Goal: Information Seeking & Learning: Learn about a topic

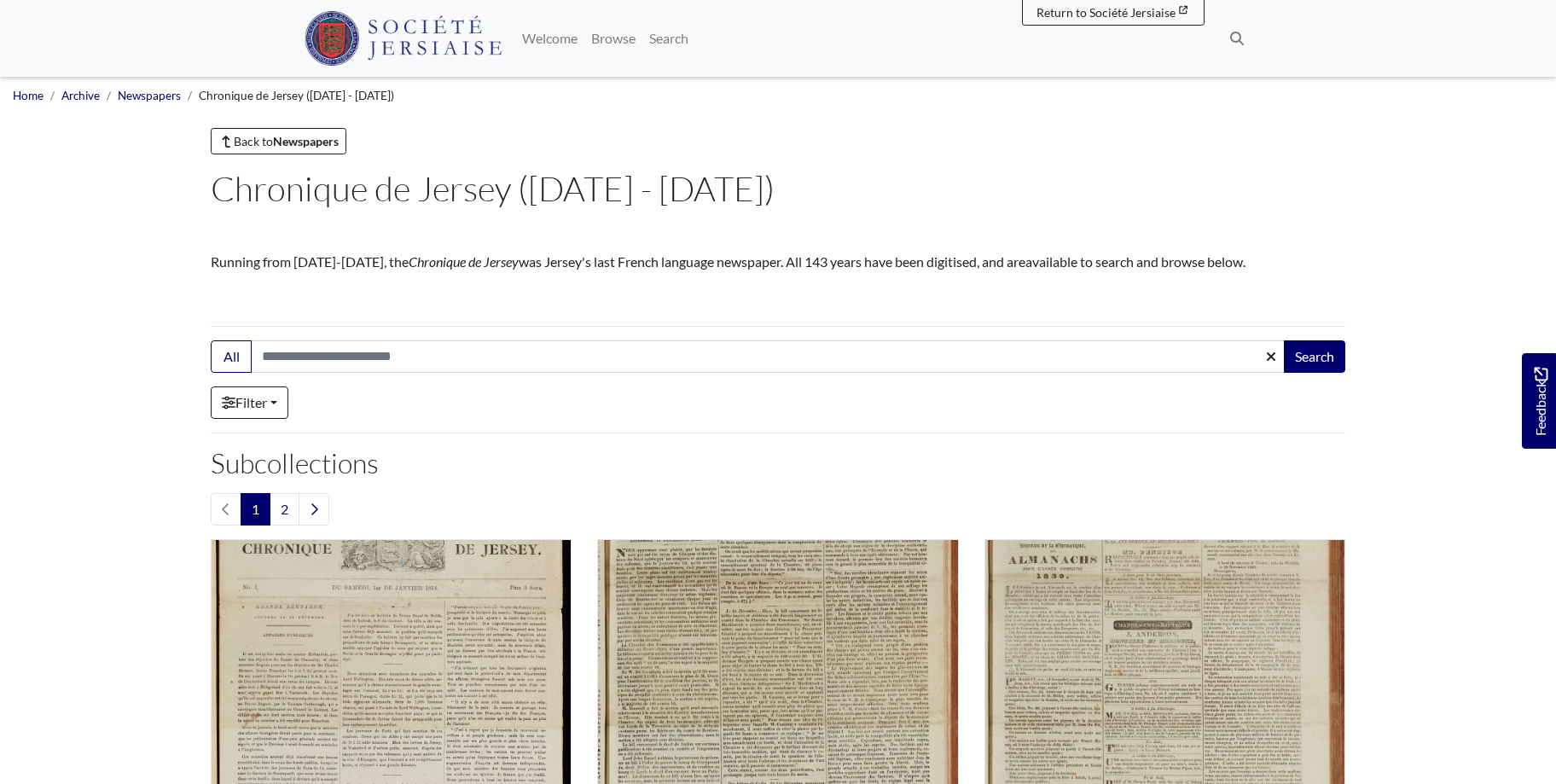
scroll to position [609, 0]
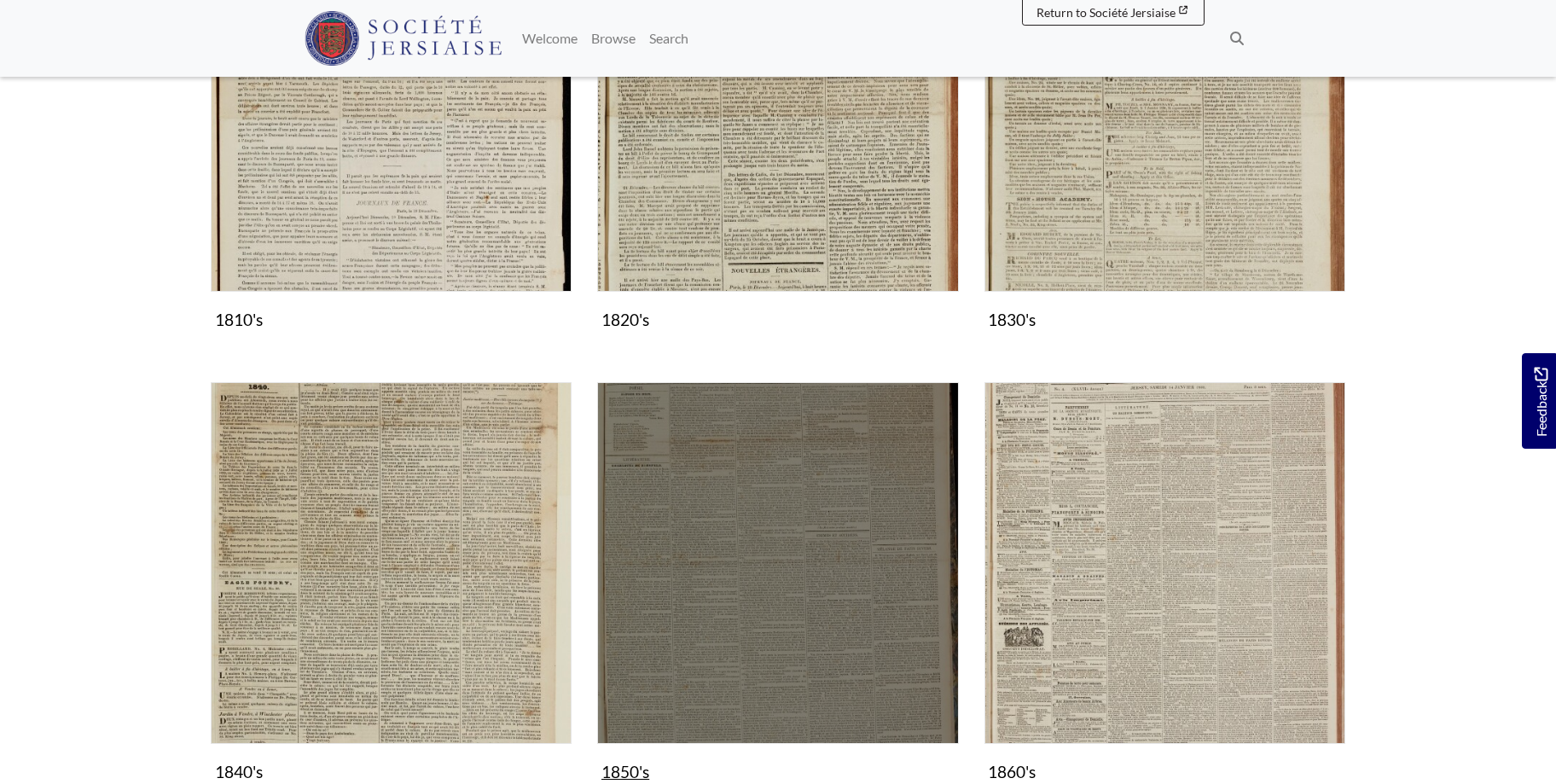
click at [718, 563] on img "Subcollection" at bounding box center [778, 562] width 361 height 361
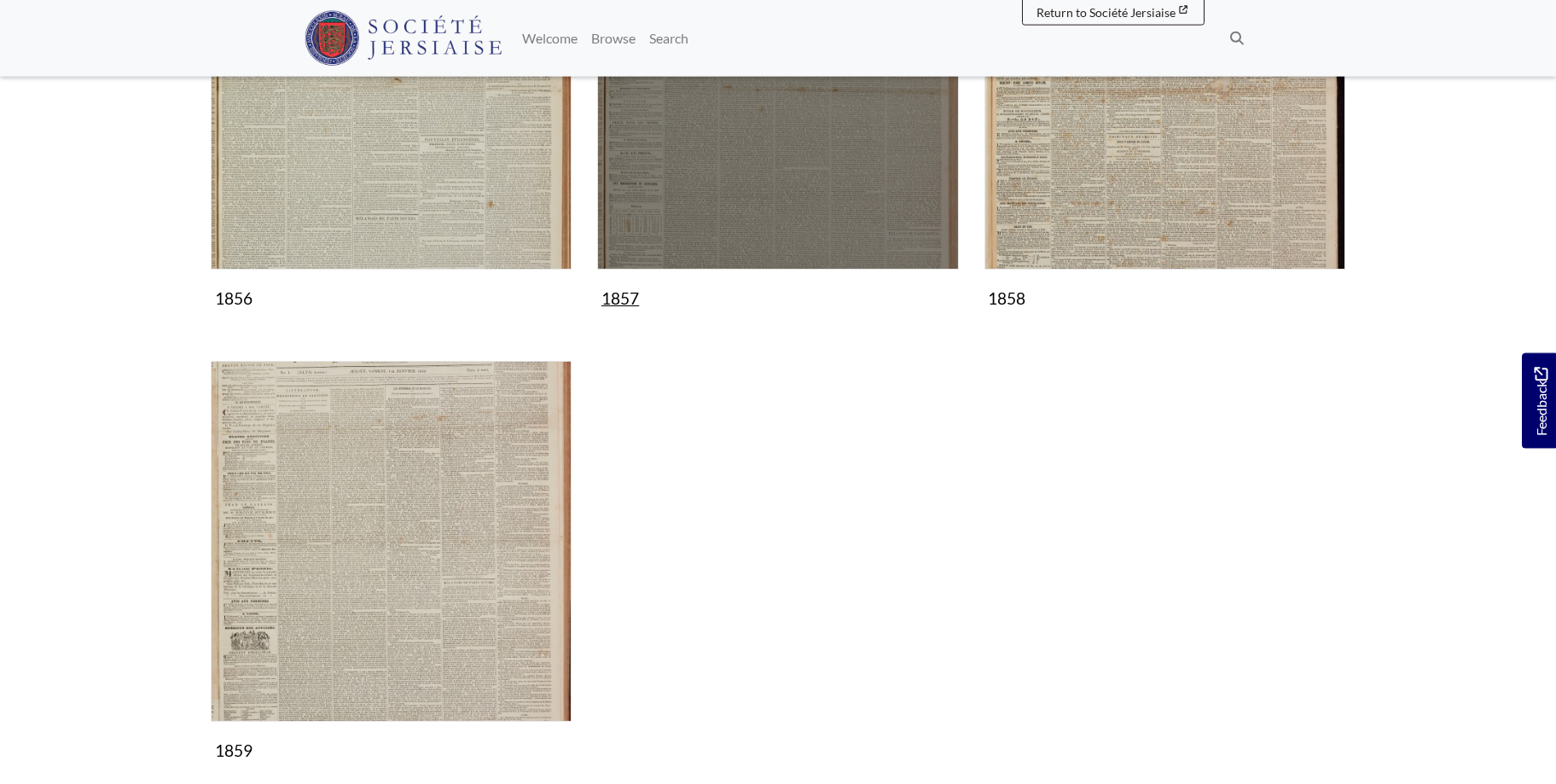
scroll to position [1391, 0]
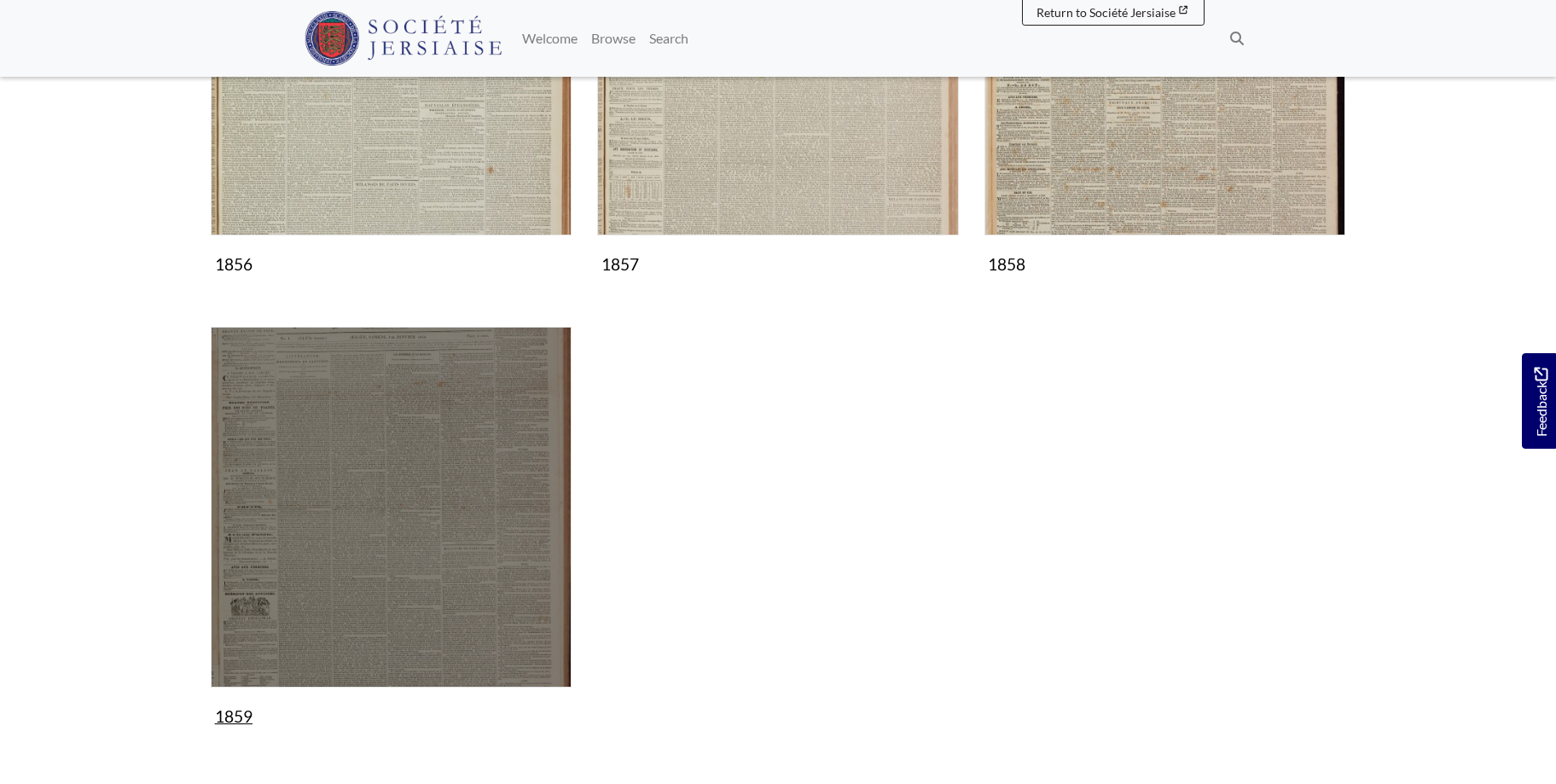
click at [424, 522] on img "Subcollection" at bounding box center [391, 507] width 361 height 361
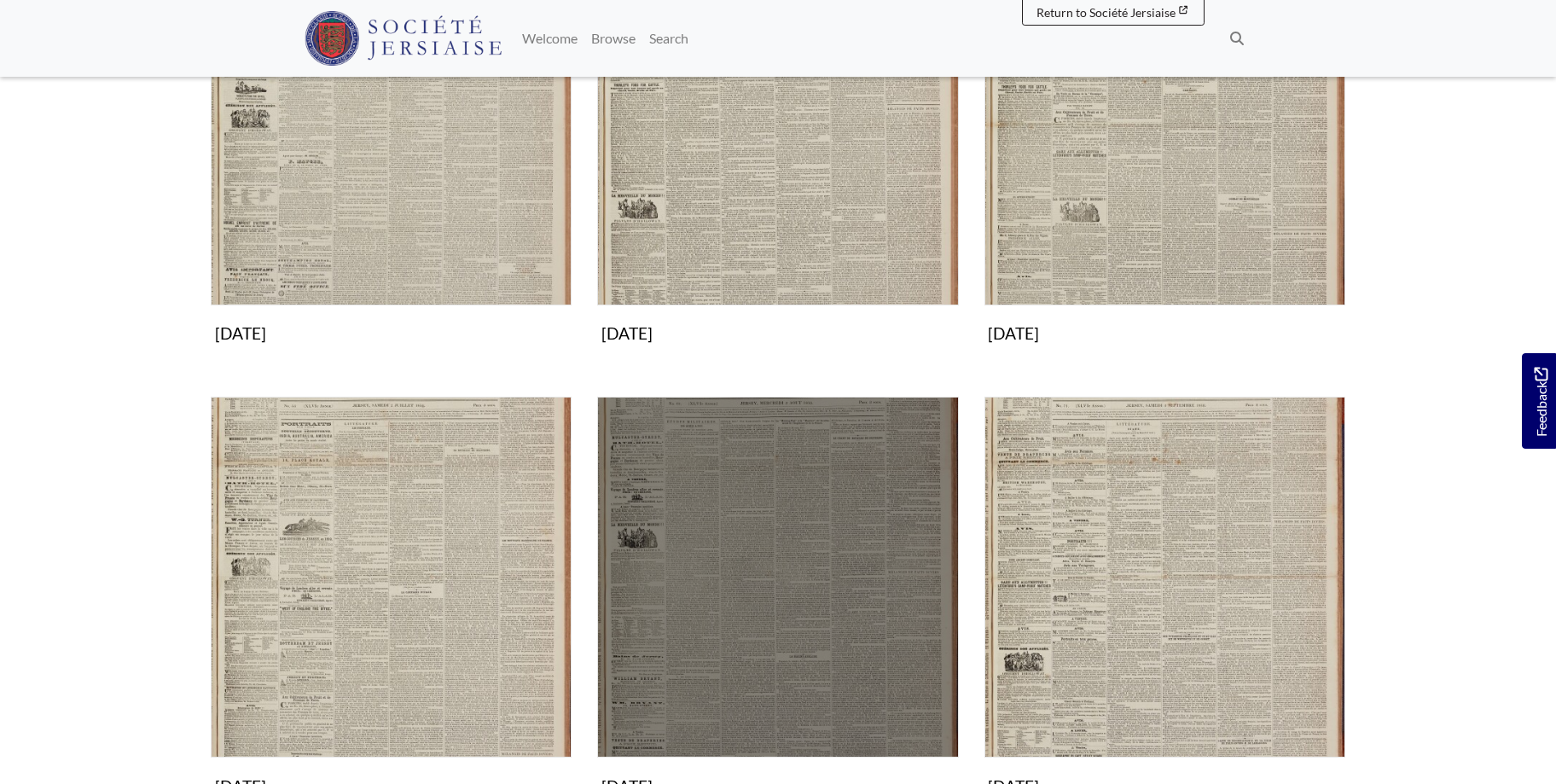
scroll to position [1391, 0]
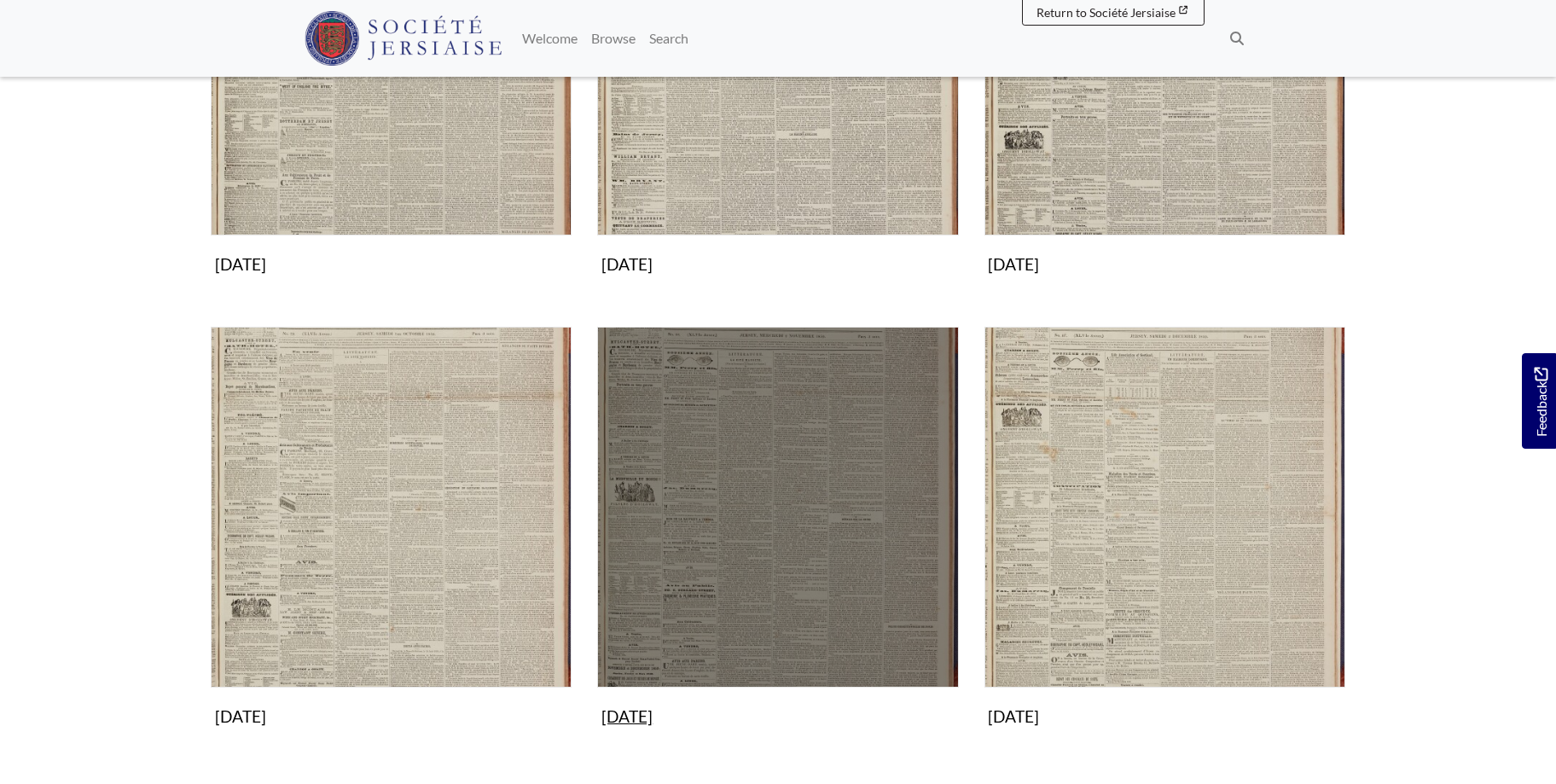
click at [832, 550] on img "Subcollection" at bounding box center [778, 507] width 361 height 361
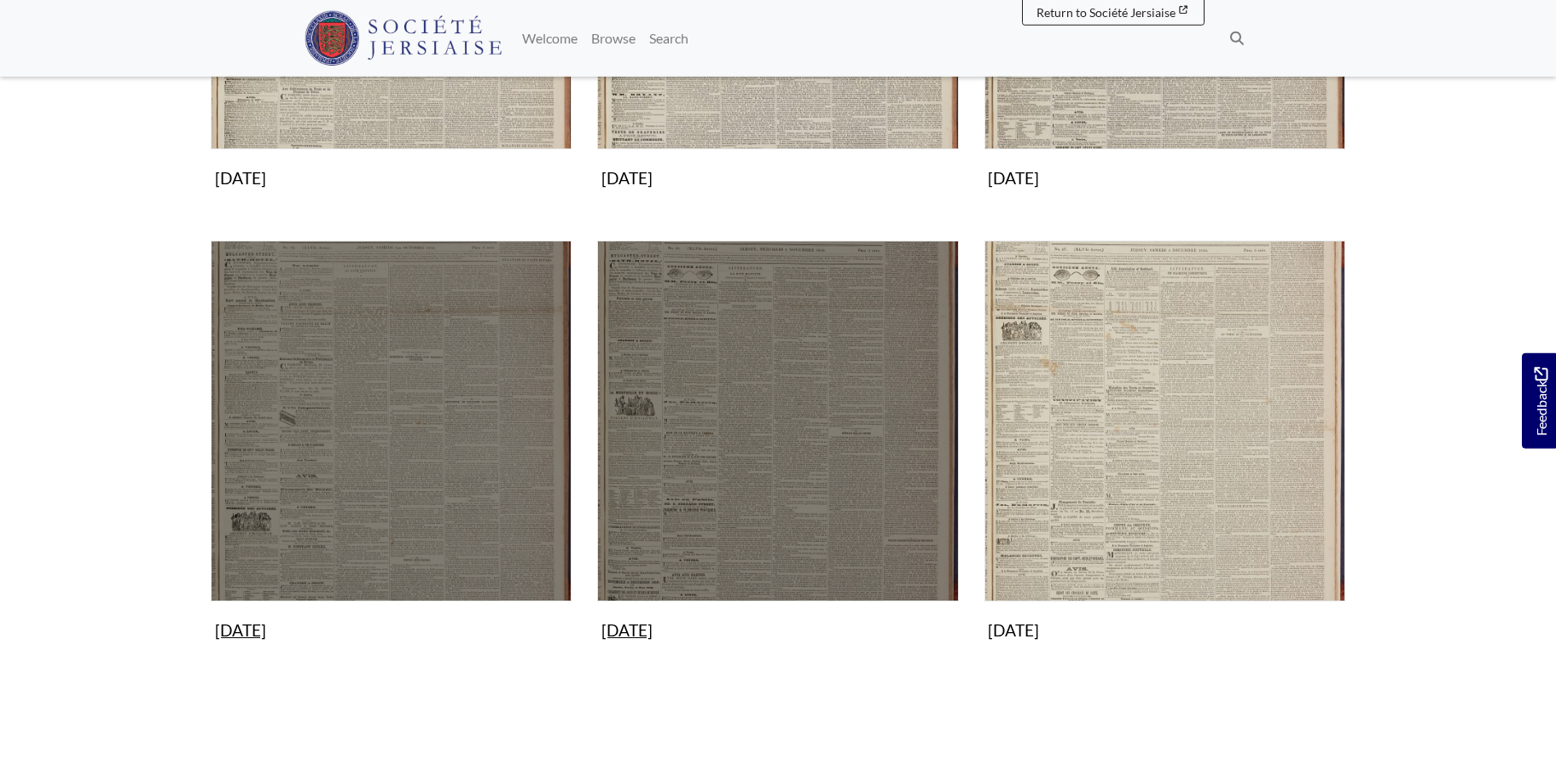
scroll to position [1565, 0]
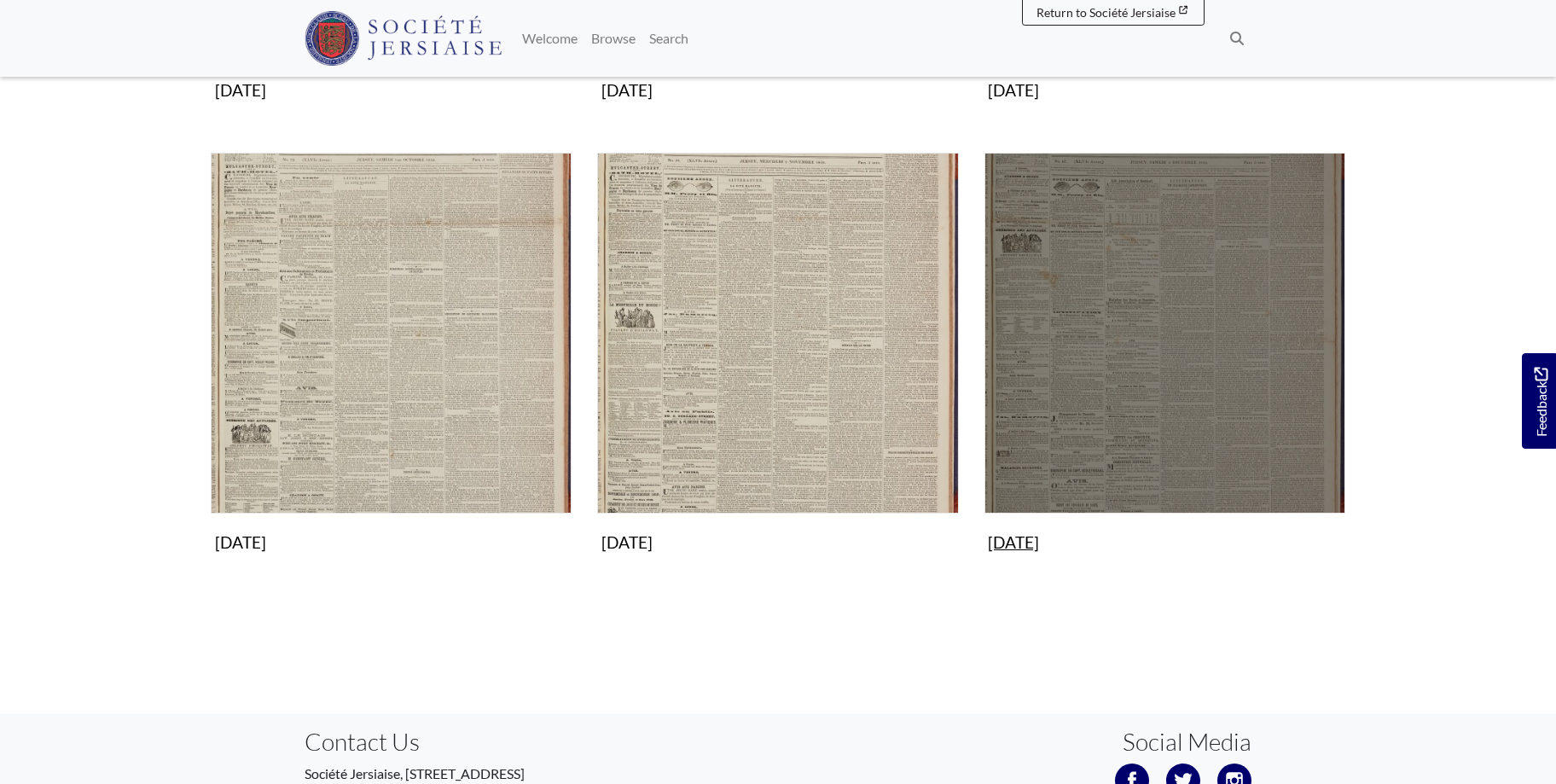
click at [1068, 302] on img "Subcollection" at bounding box center [1165, 333] width 361 height 361
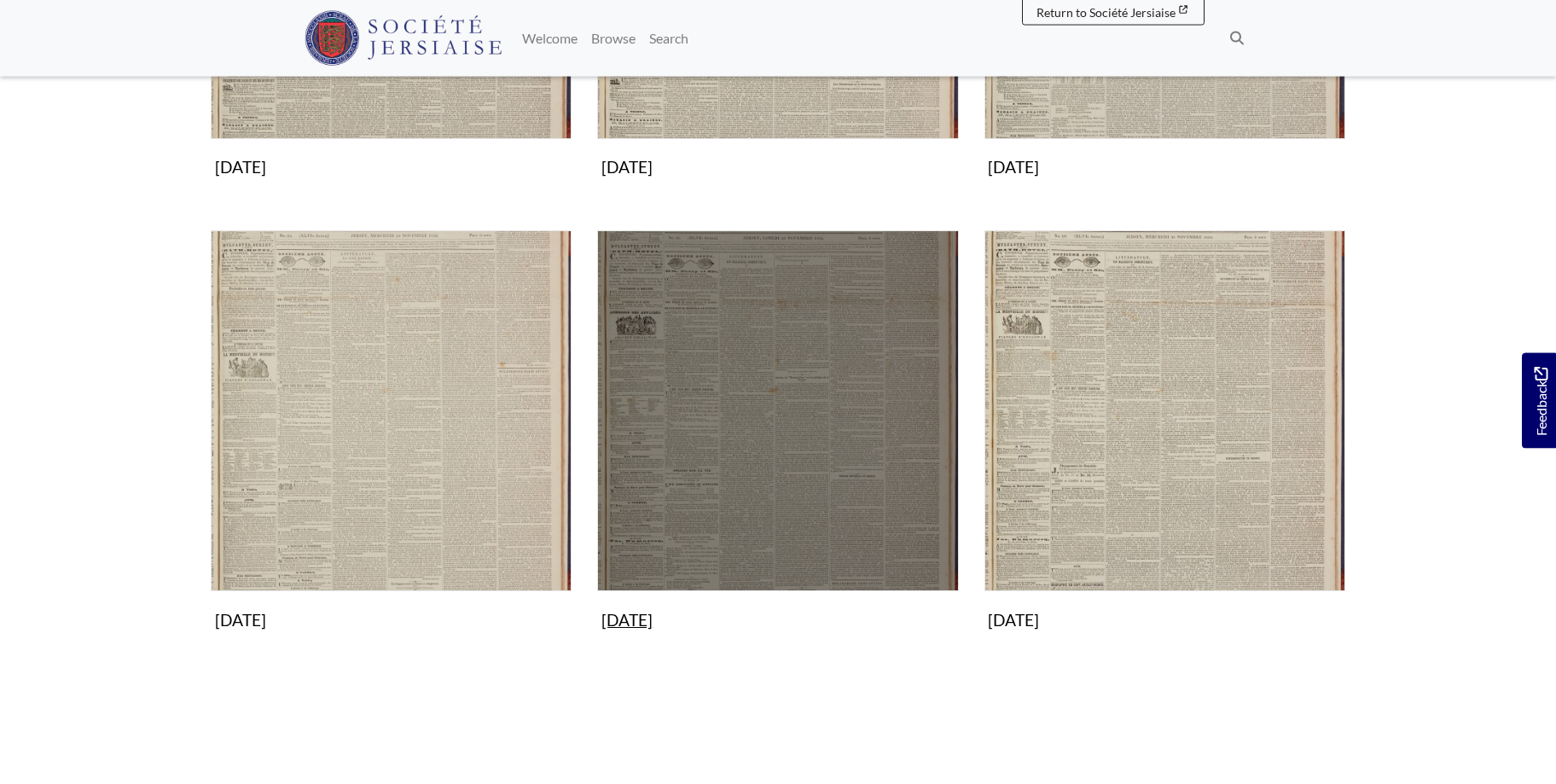
scroll to position [1044, 0]
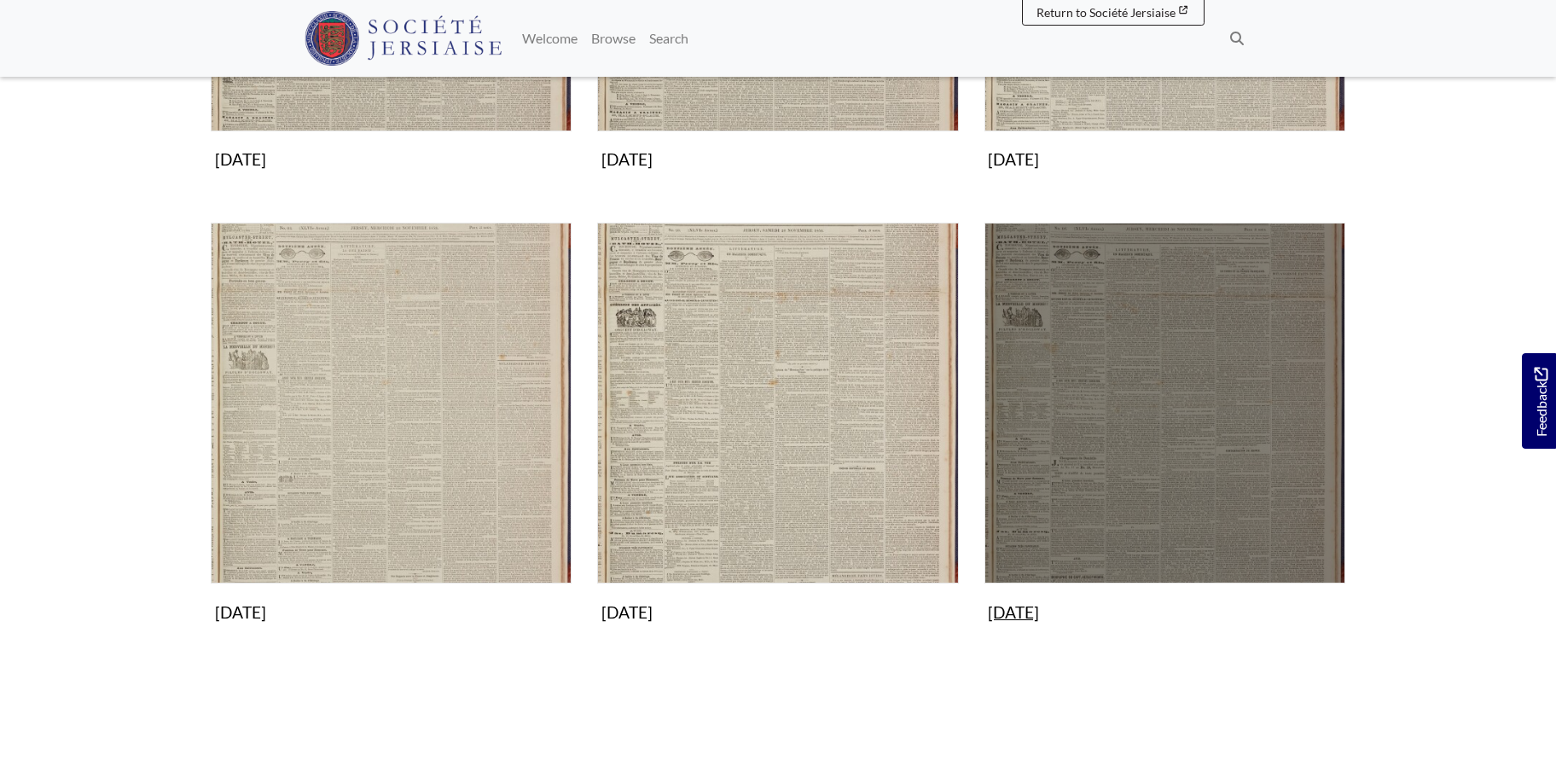
click at [1169, 464] on img "Subcollection" at bounding box center [1165, 403] width 361 height 361
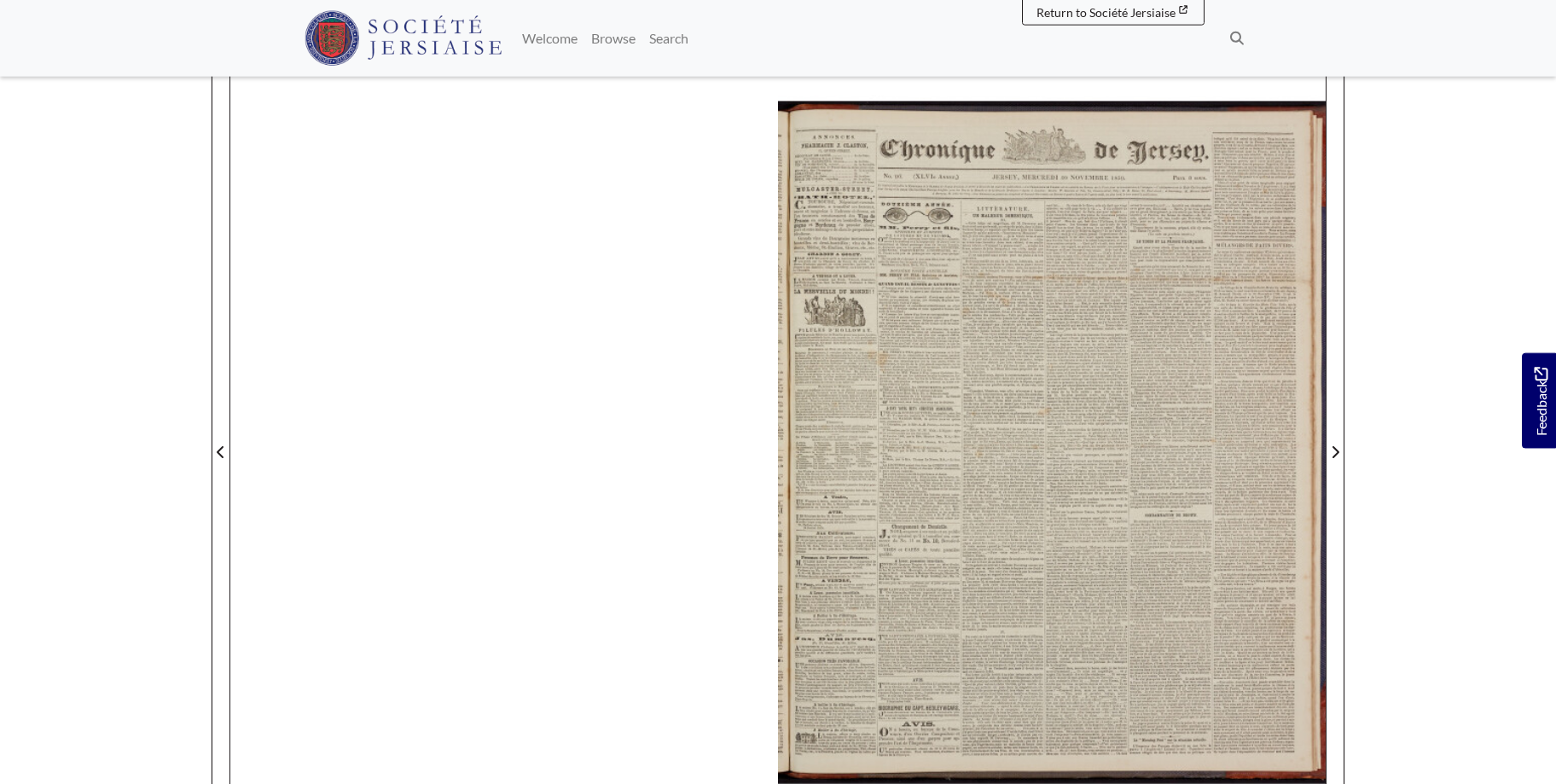
scroll to position [242, 0]
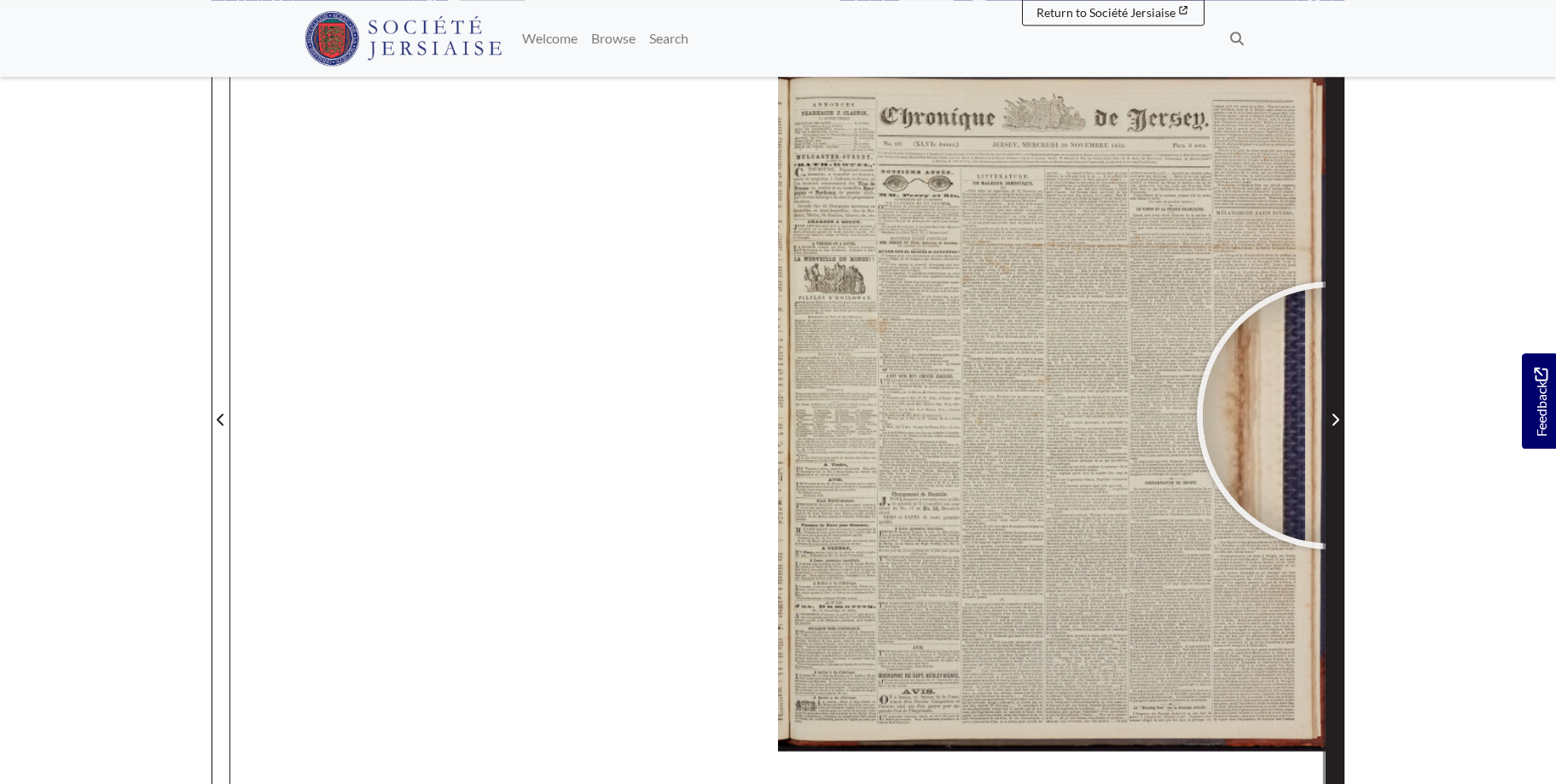
click at [1330, 416] on icon "Next Page" at bounding box center [1334, 419] width 9 height 13
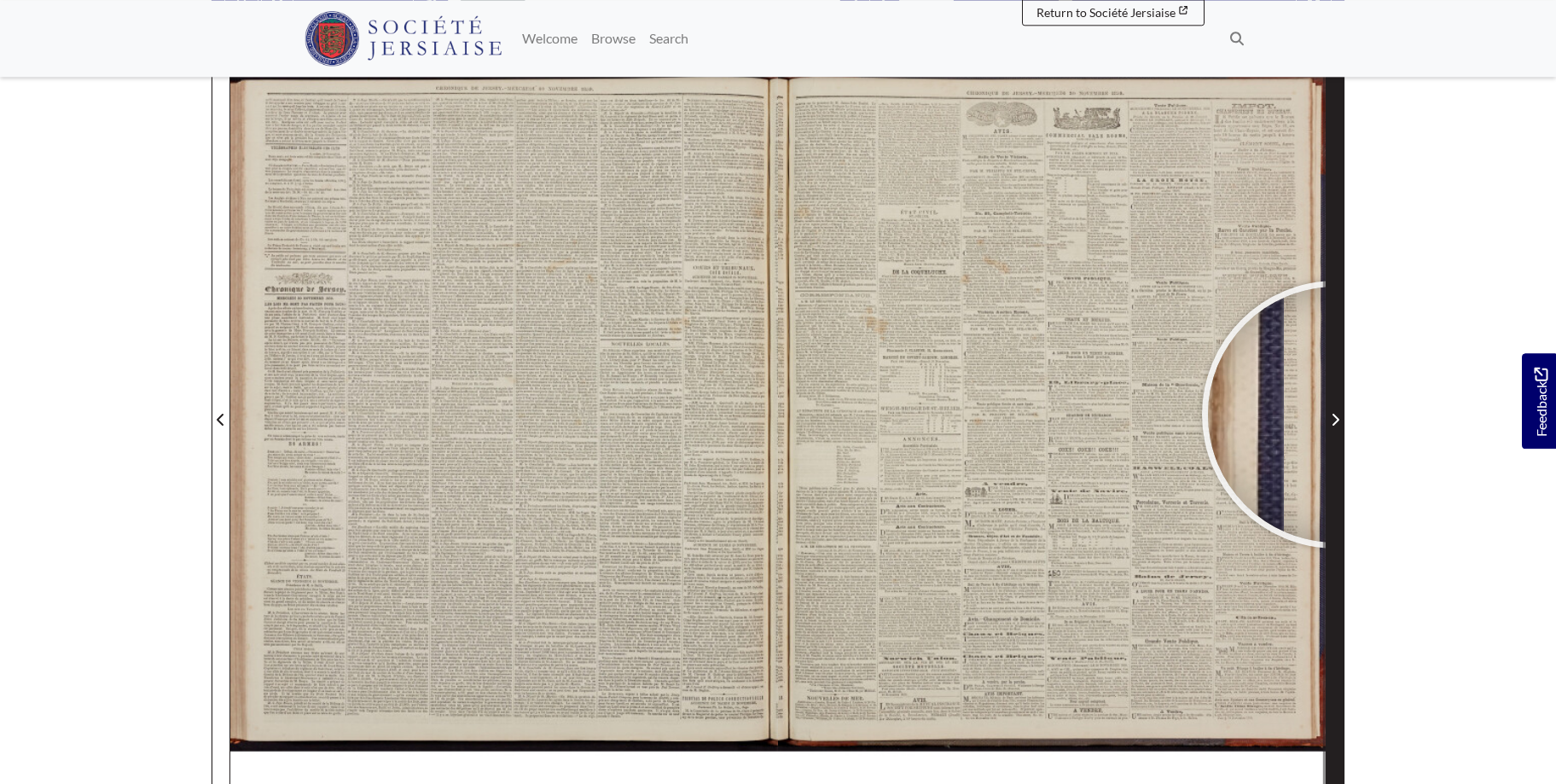
click at [1336, 415] on icon "Next Page" at bounding box center [1334, 419] width 9 height 13
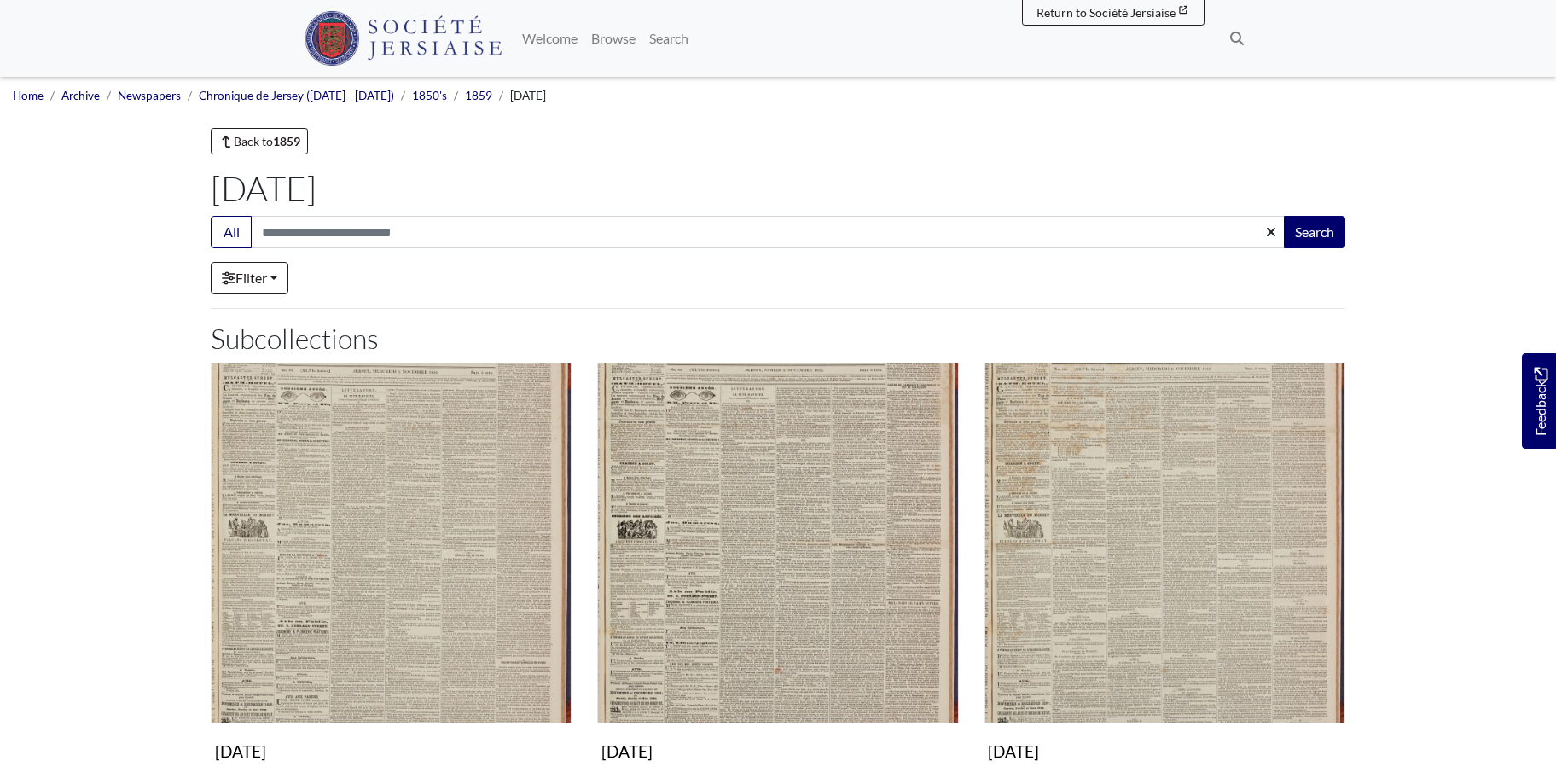
scroll to position [1044, 0]
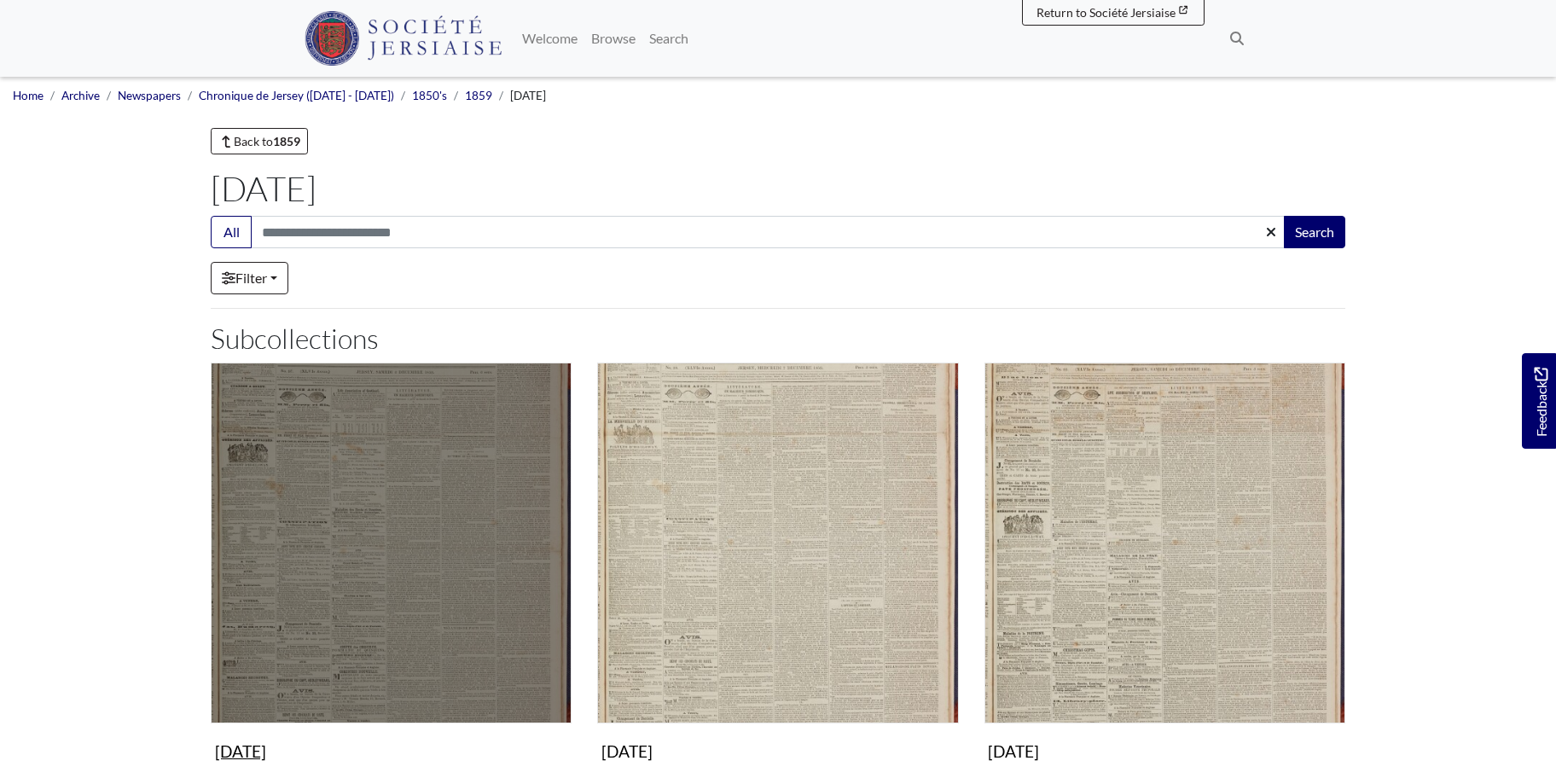
click at [331, 598] on img "Subcollection" at bounding box center [391, 543] width 361 height 361
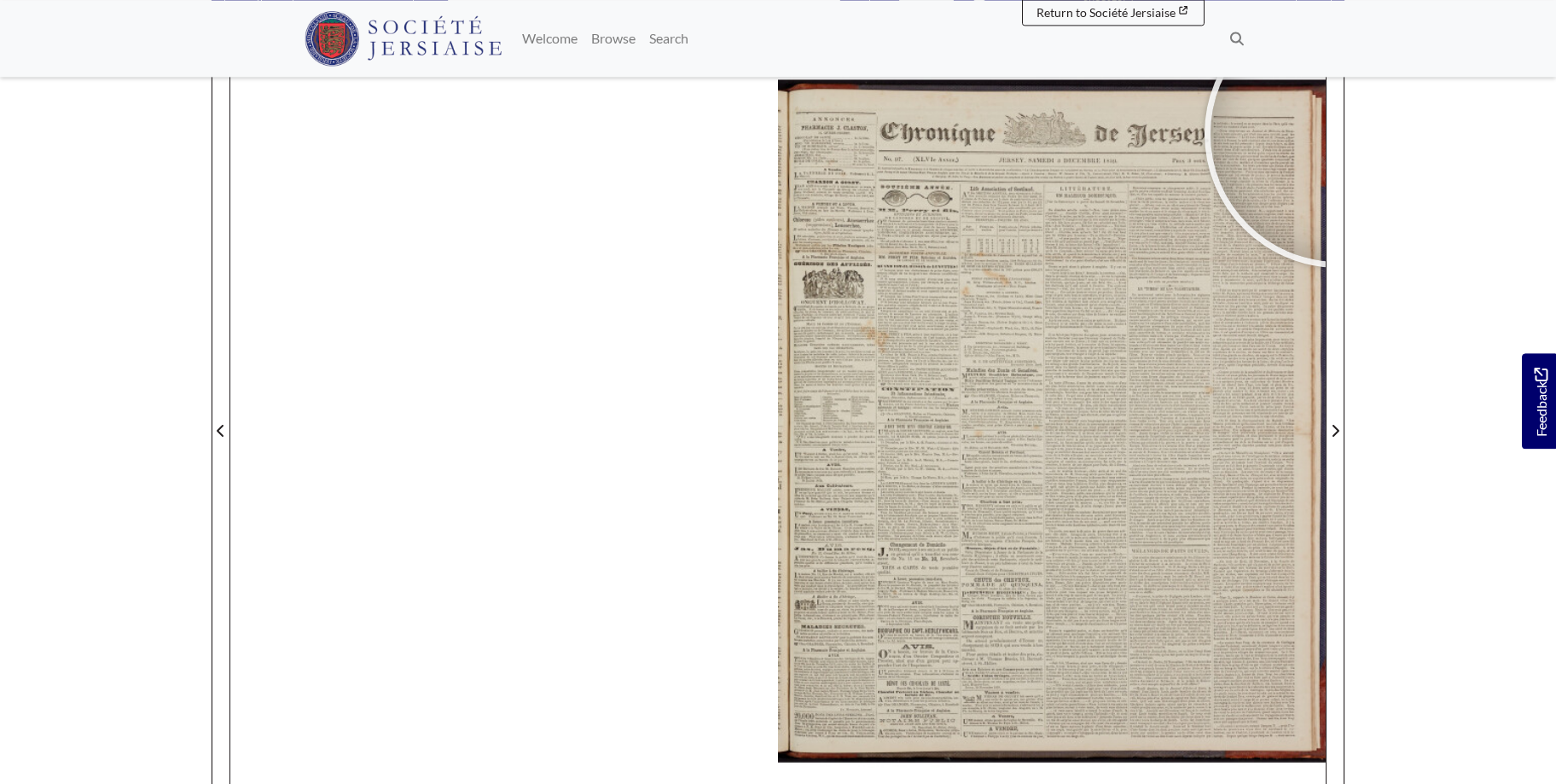
scroll to position [232, 0]
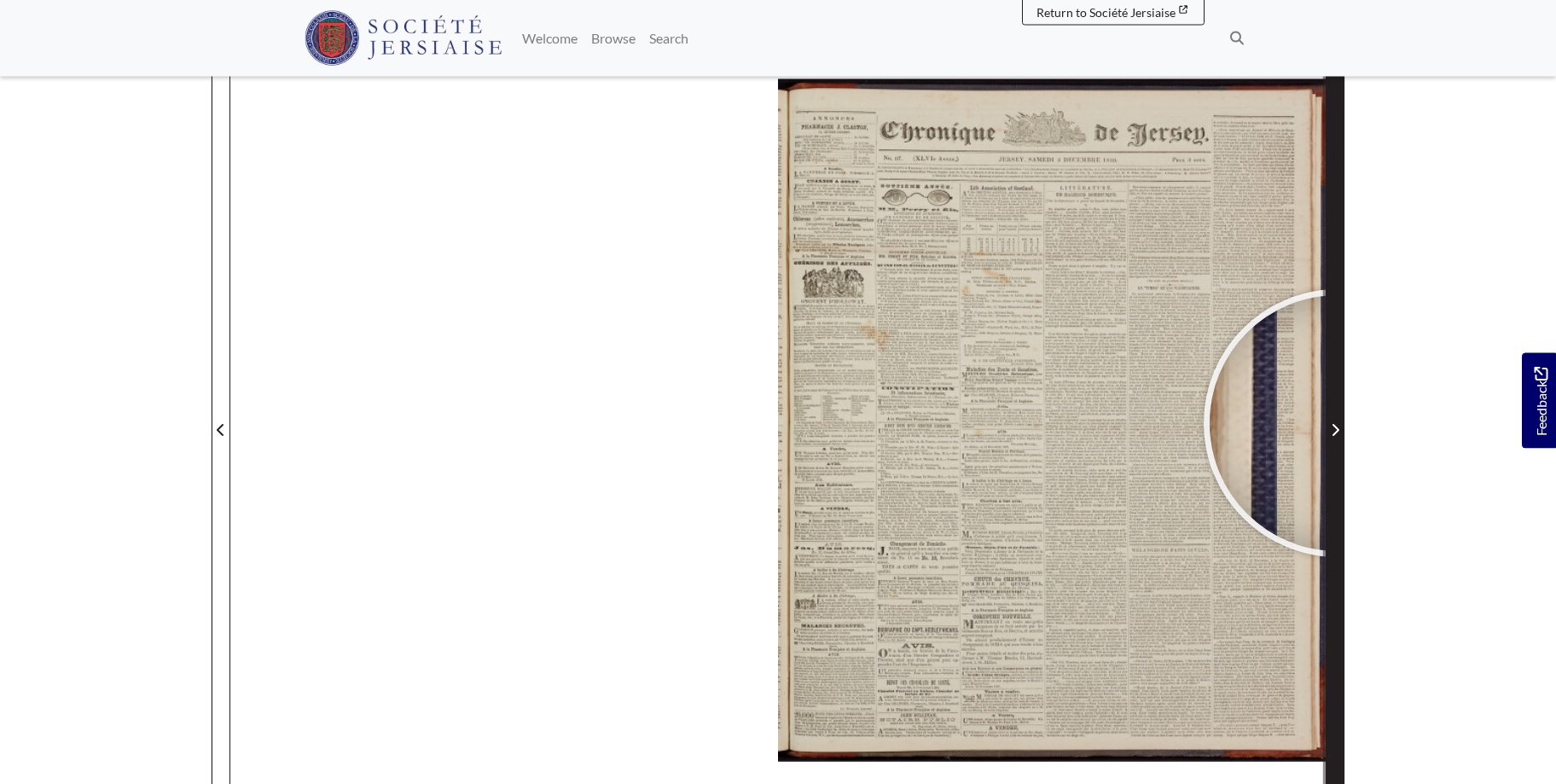
click at [1338, 423] on span "Next Page" at bounding box center [1335, 430] width 17 height 21
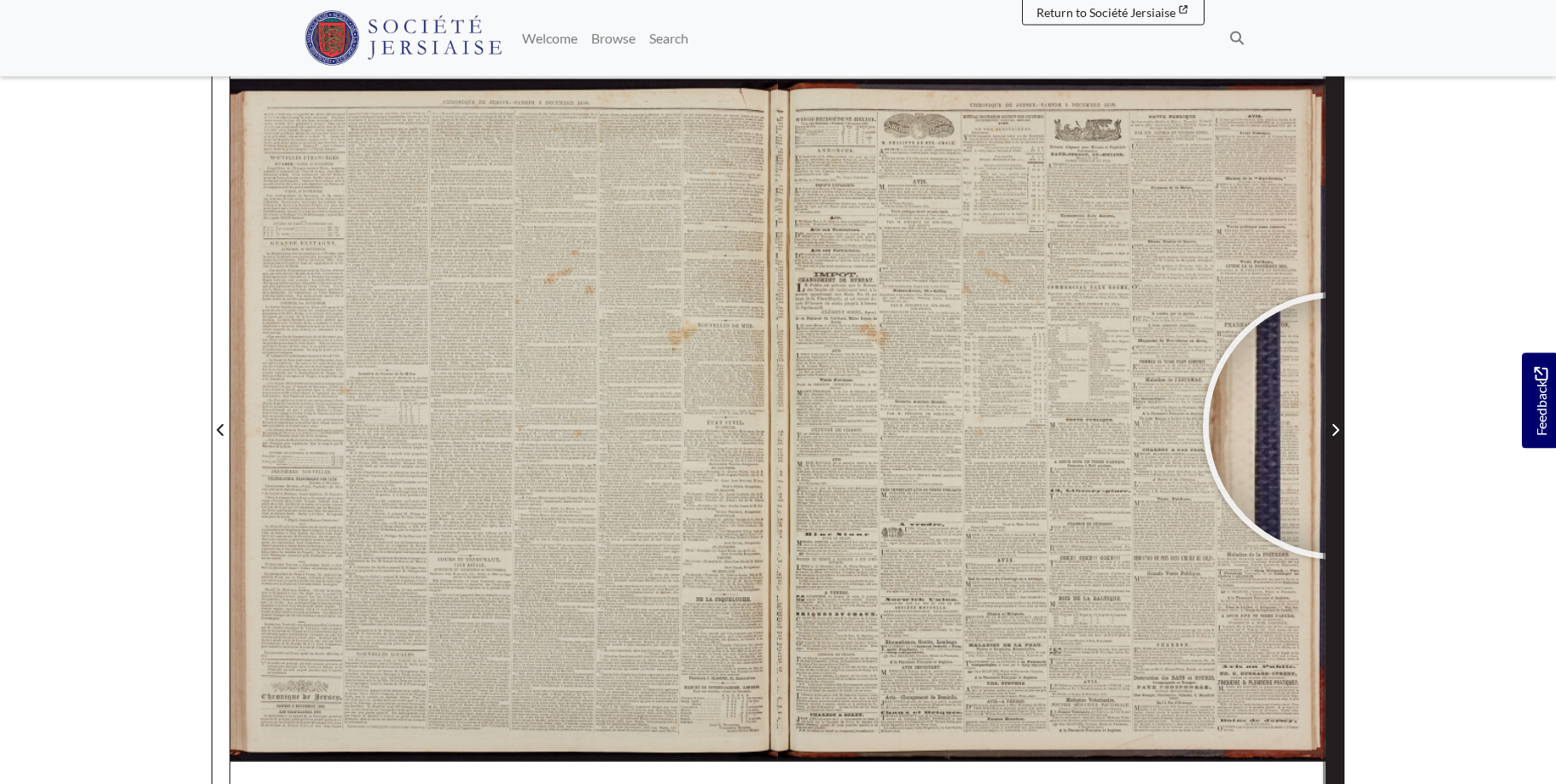
click at [1337, 425] on icon "Next Page" at bounding box center [1334, 430] width 9 height 13
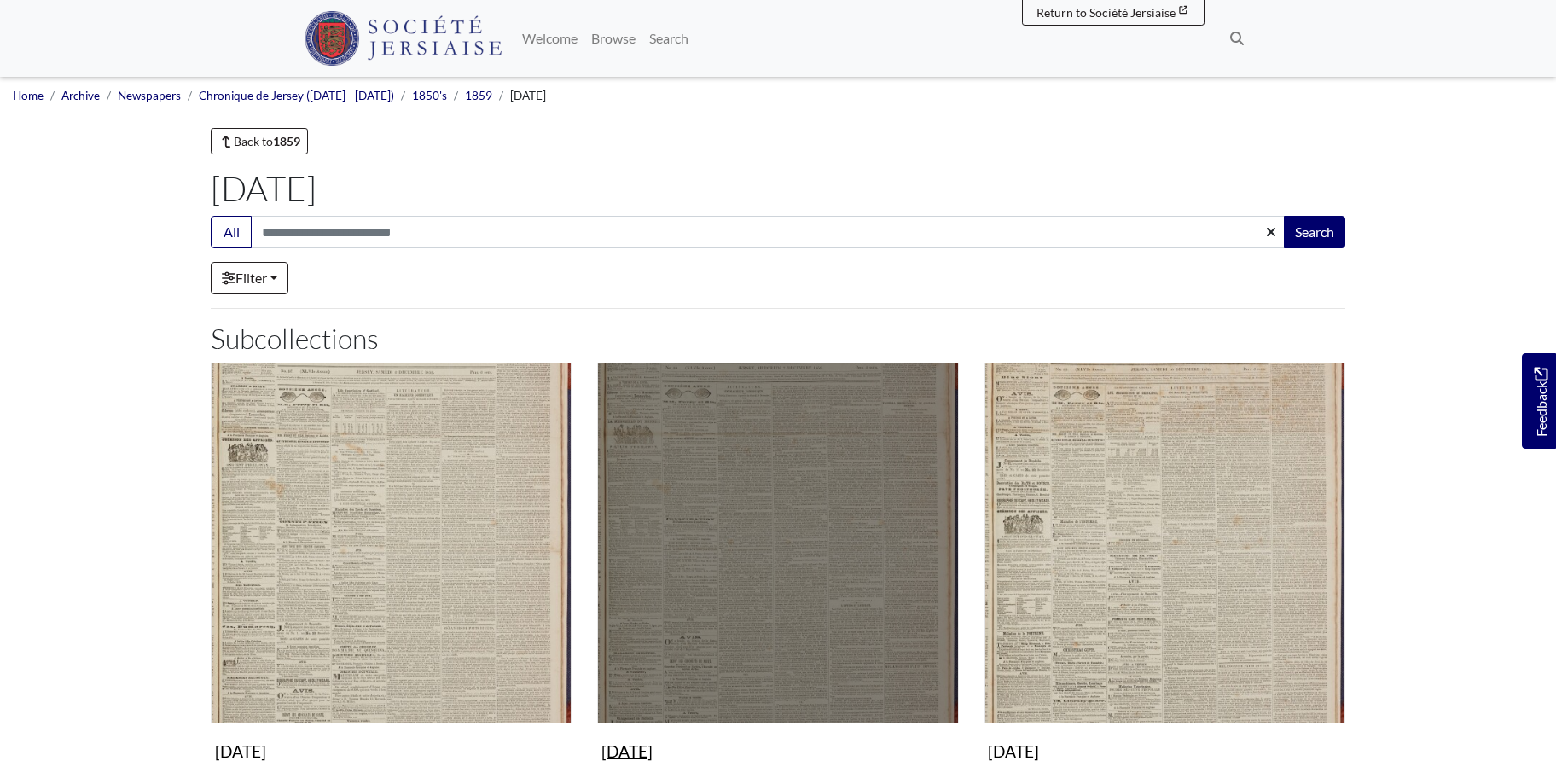
click at [863, 488] on img "Subcollection" at bounding box center [778, 543] width 361 height 361
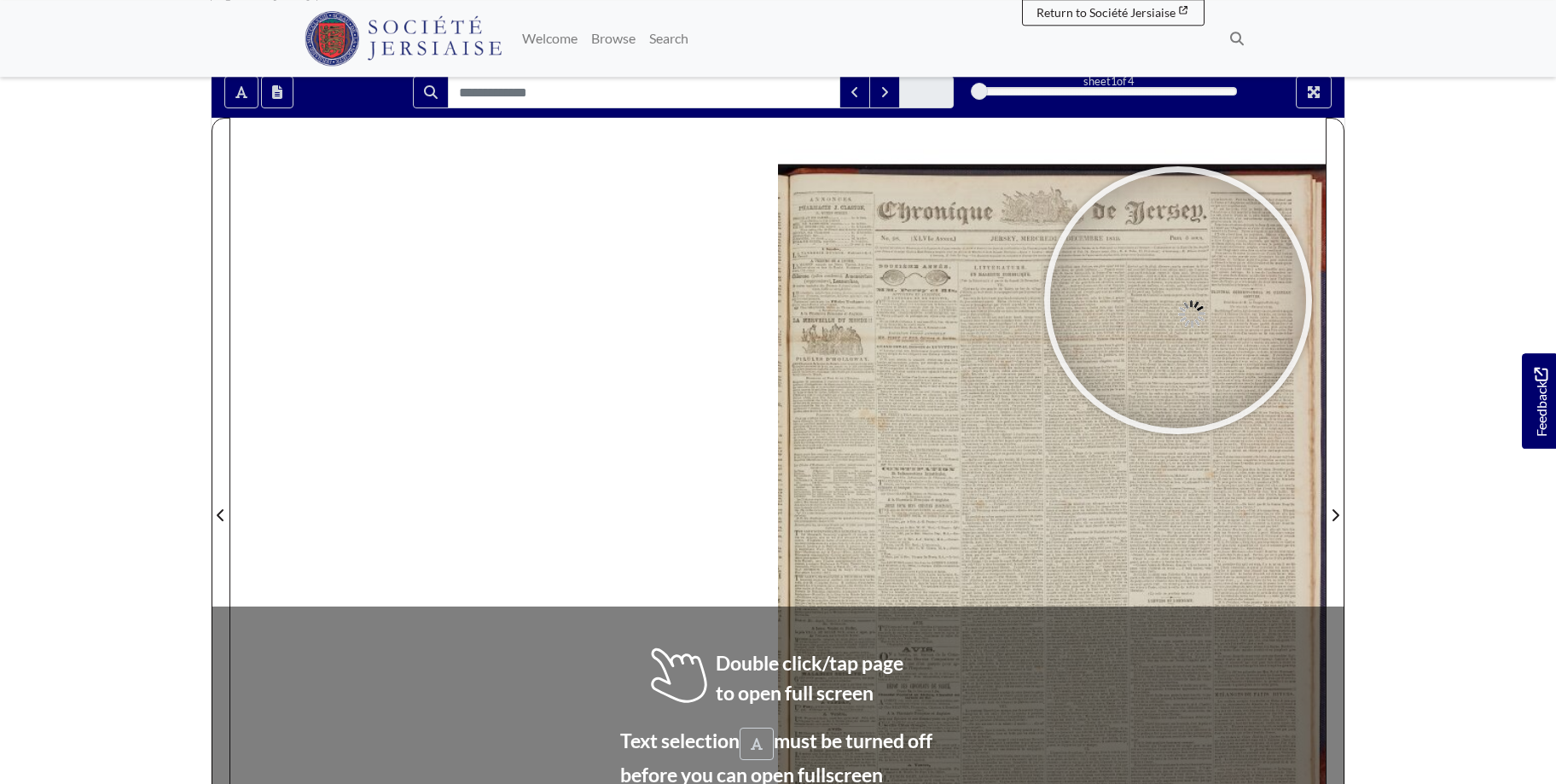
scroll to position [226, 0]
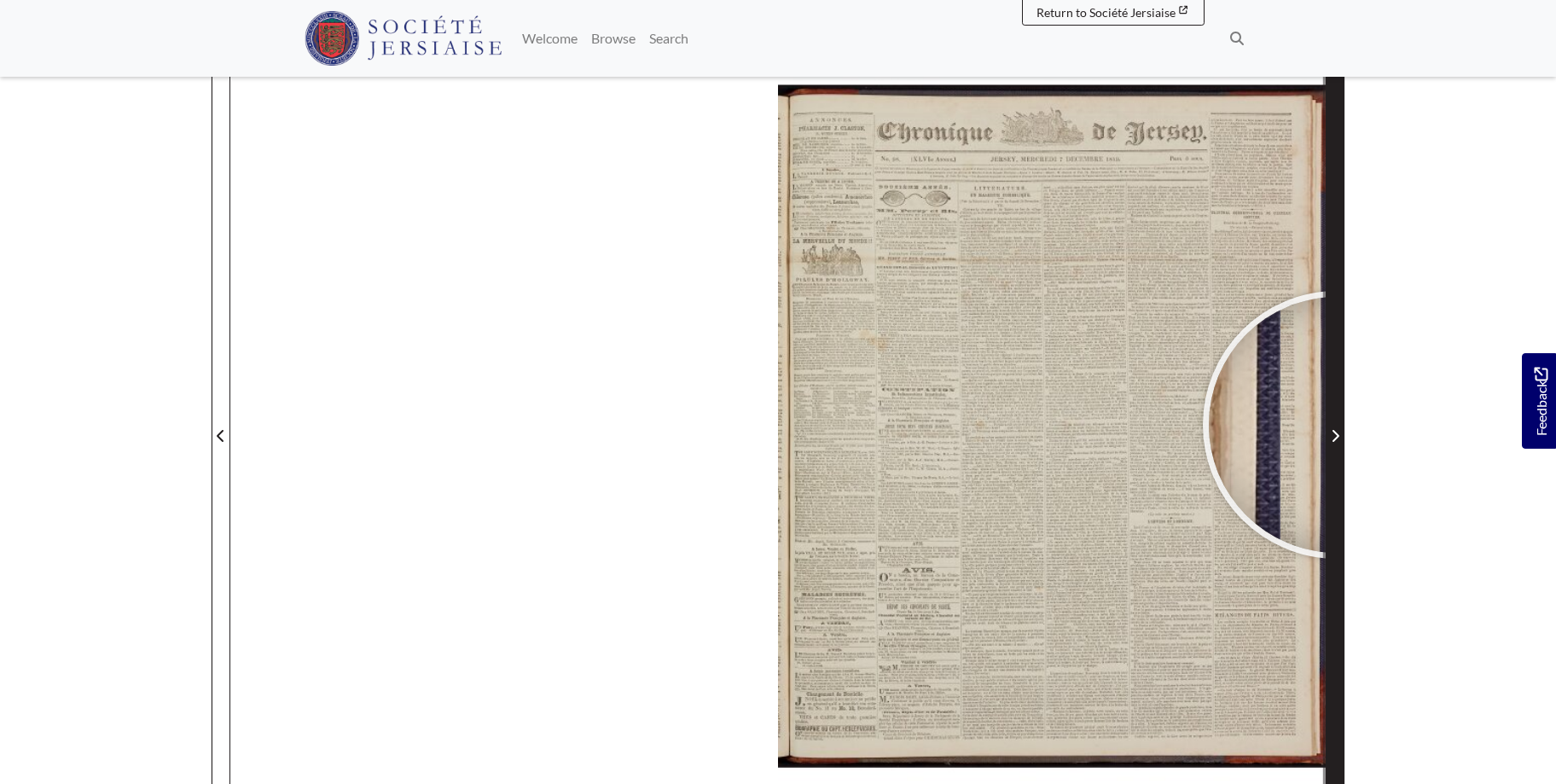
click at [1337, 425] on span "Next Page" at bounding box center [1335, 426] width 17 height 773
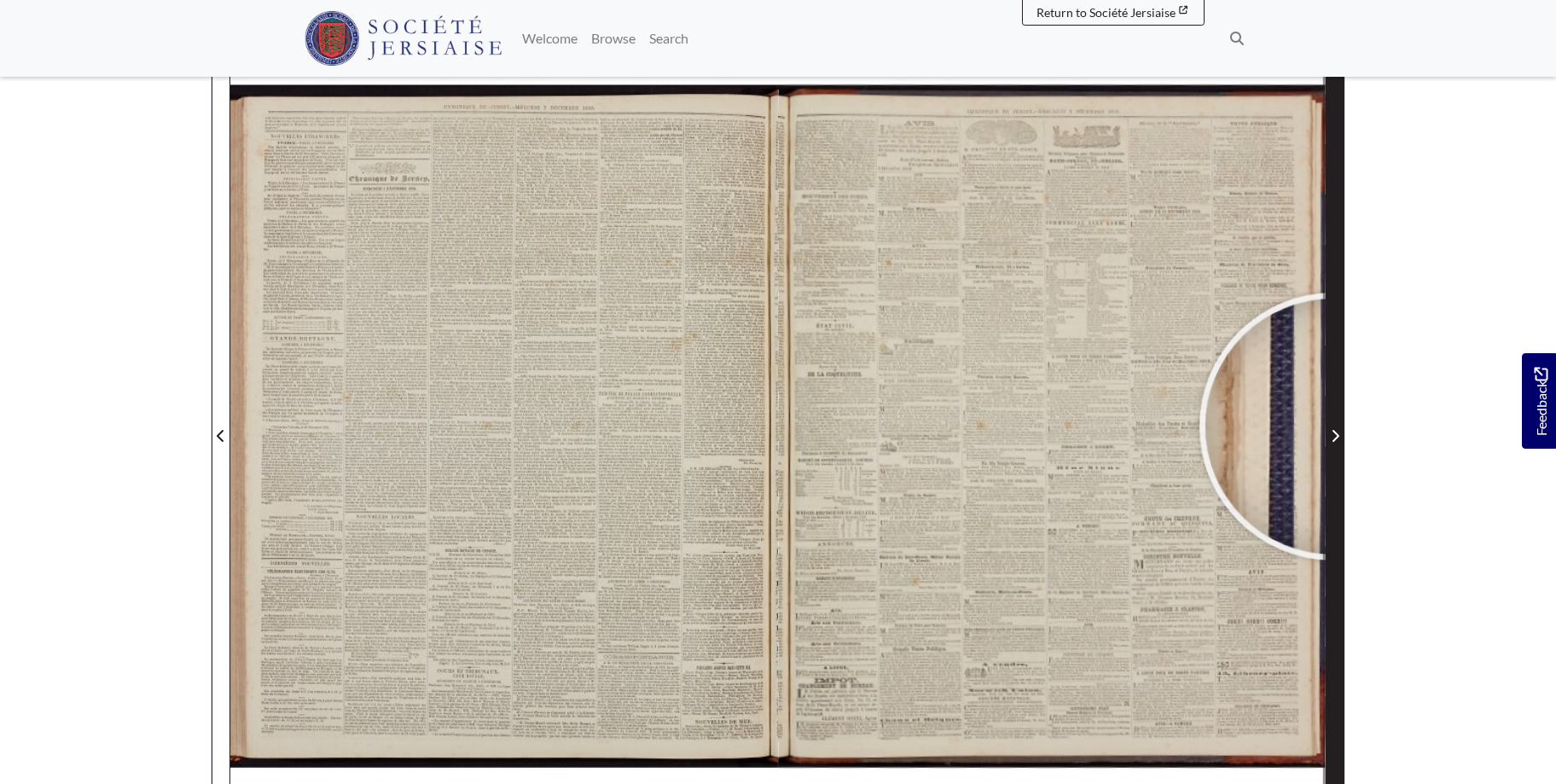
click at [1333, 426] on span "Next Page" at bounding box center [1335, 435] width 17 height 21
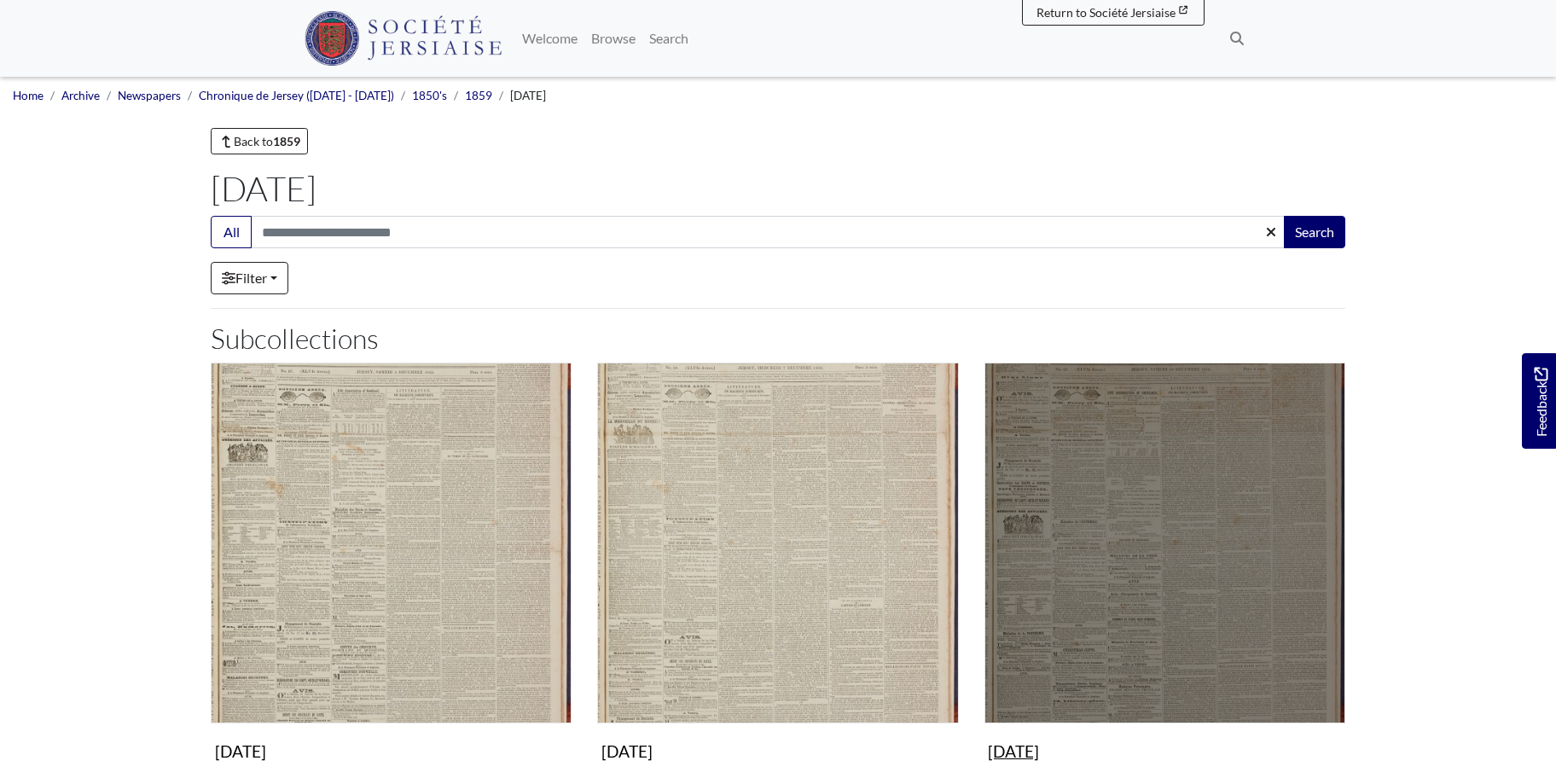
click at [1243, 475] on img "Subcollection" at bounding box center [1165, 543] width 361 height 361
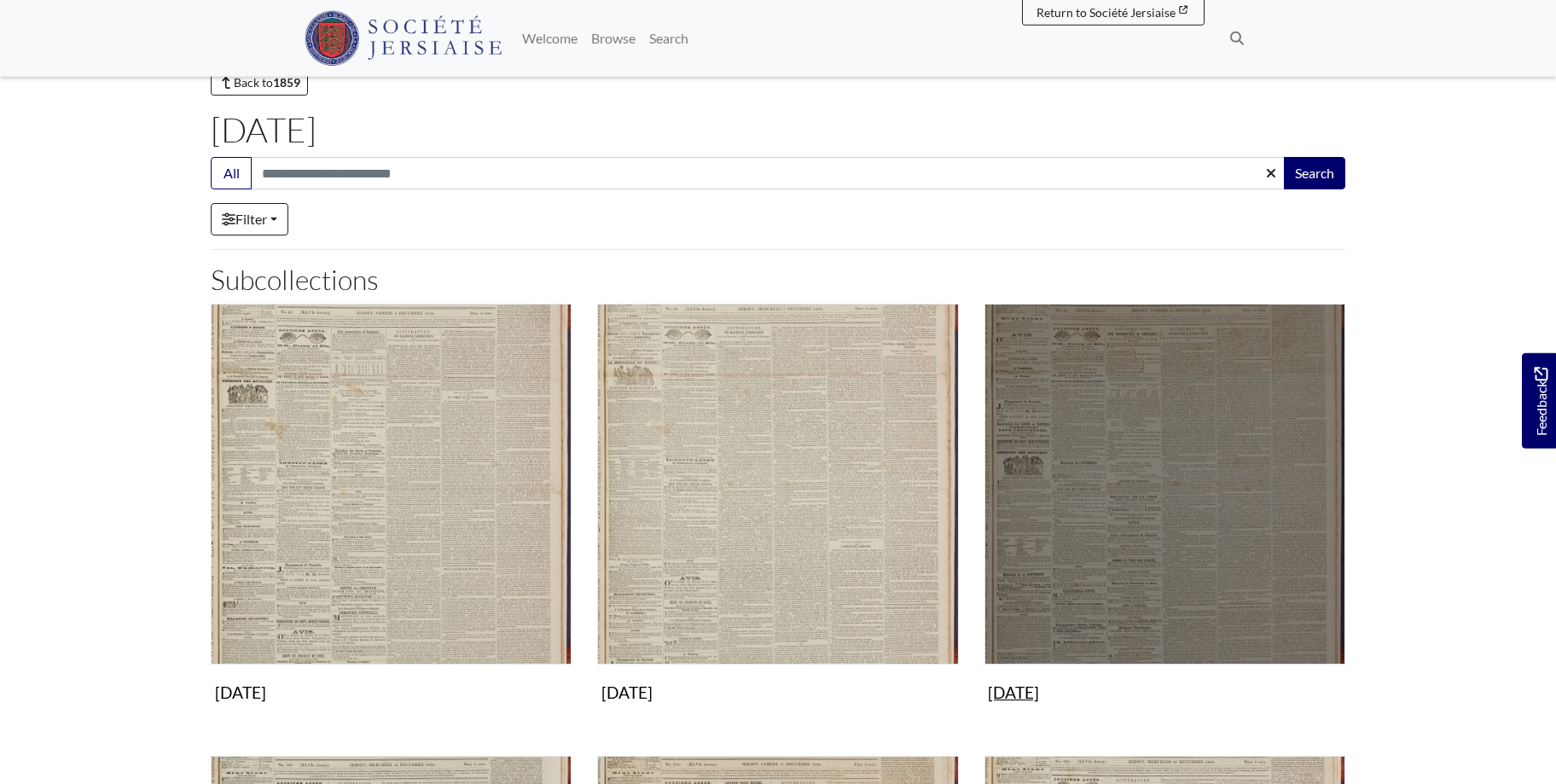
scroll to position [435, 0]
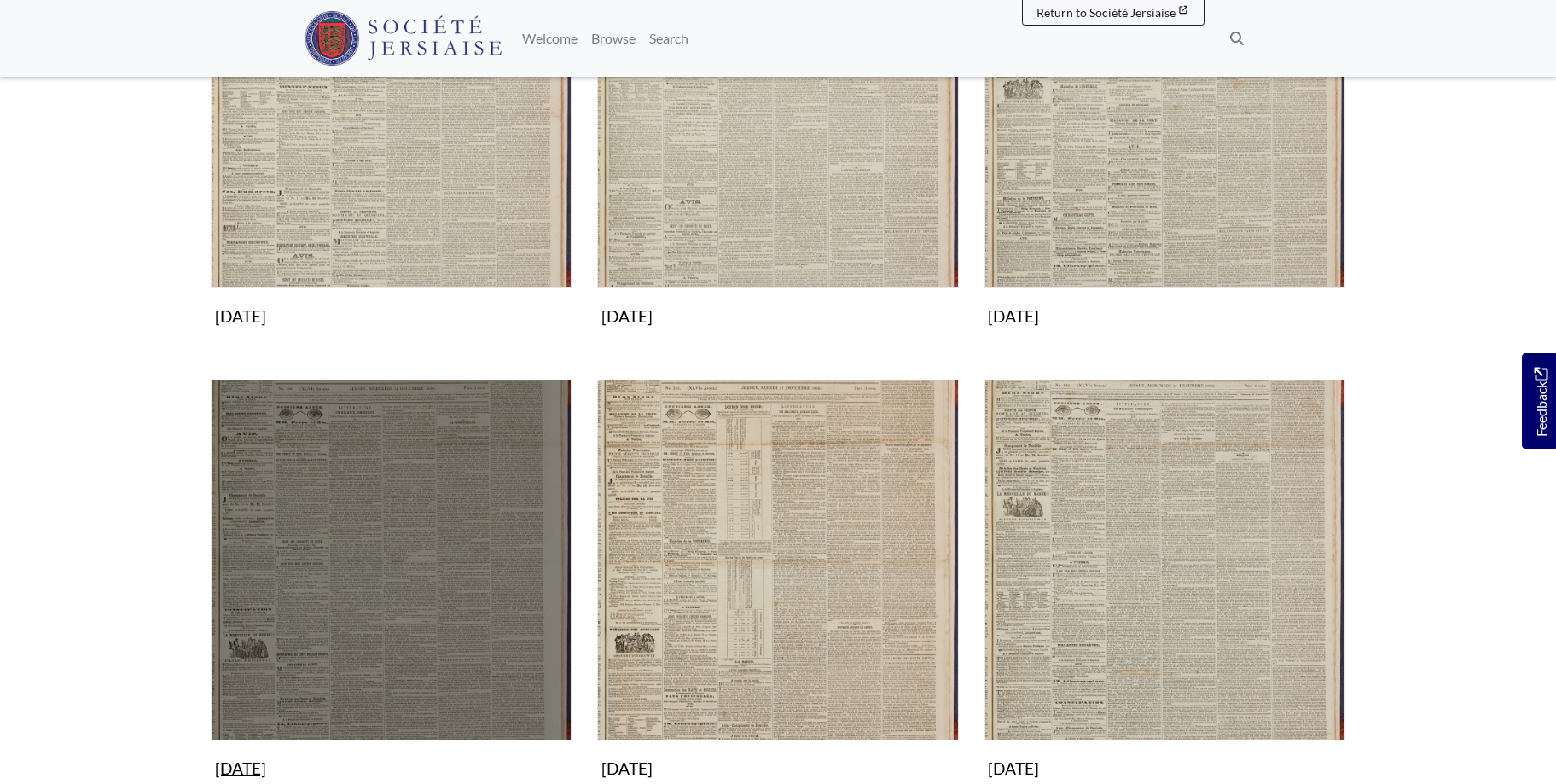
click at [456, 516] on img "Subcollection" at bounding box center [391, 560] width 361 height 361
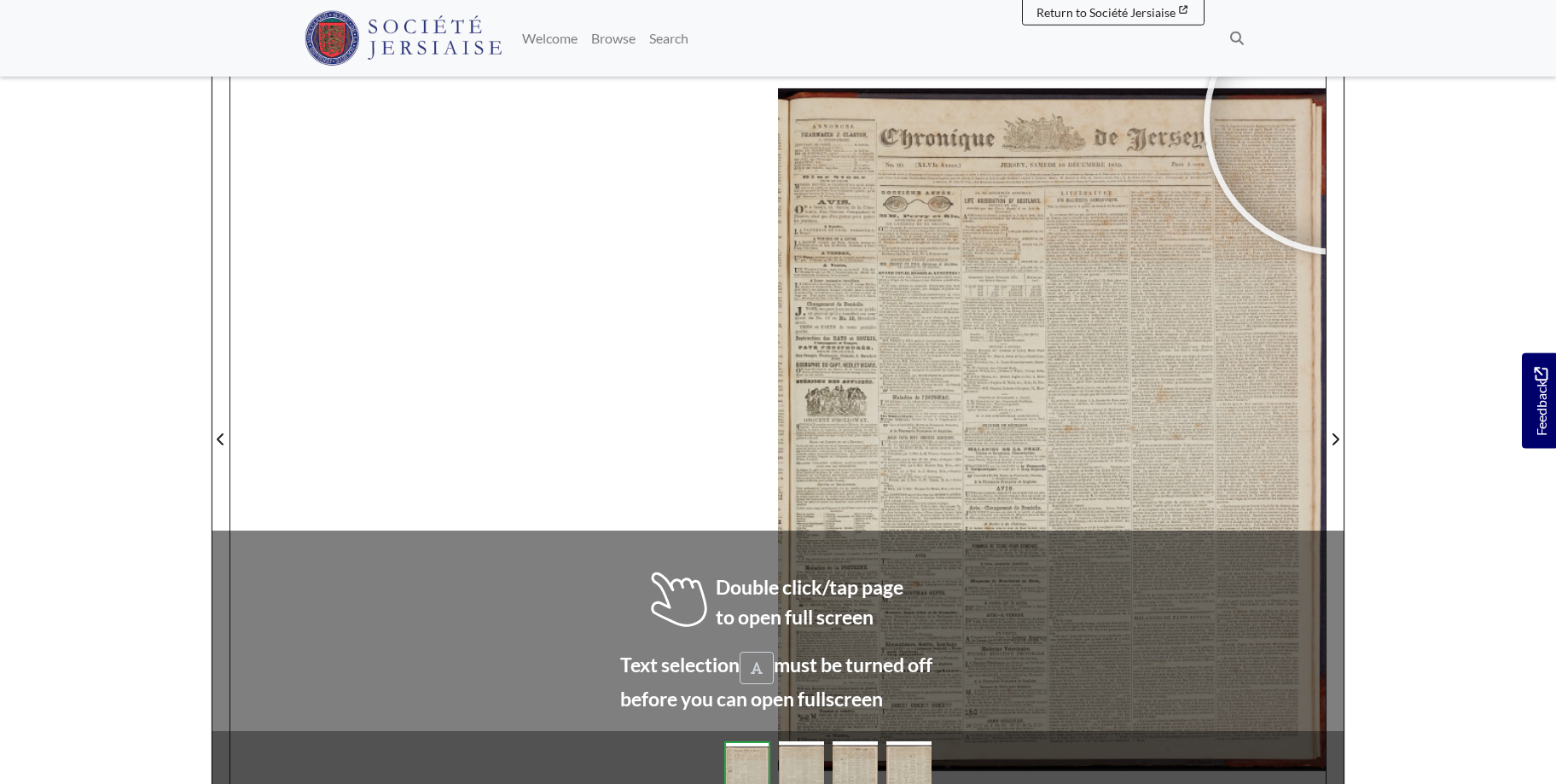
scroll to position [230, 0]
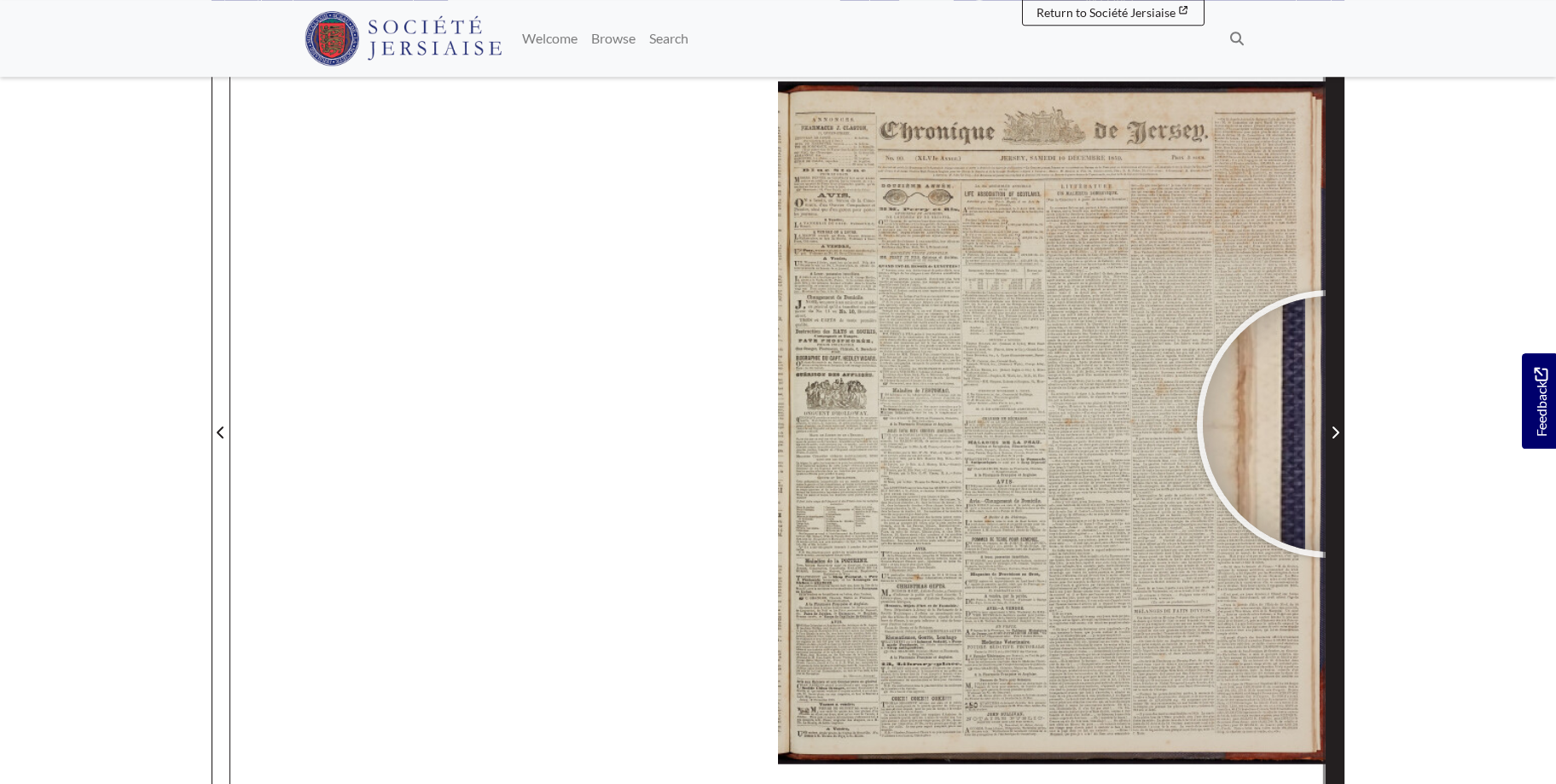
click at [1330, 424] on span "Next Page" at bounding box center [1335, 433] width 17 height 21
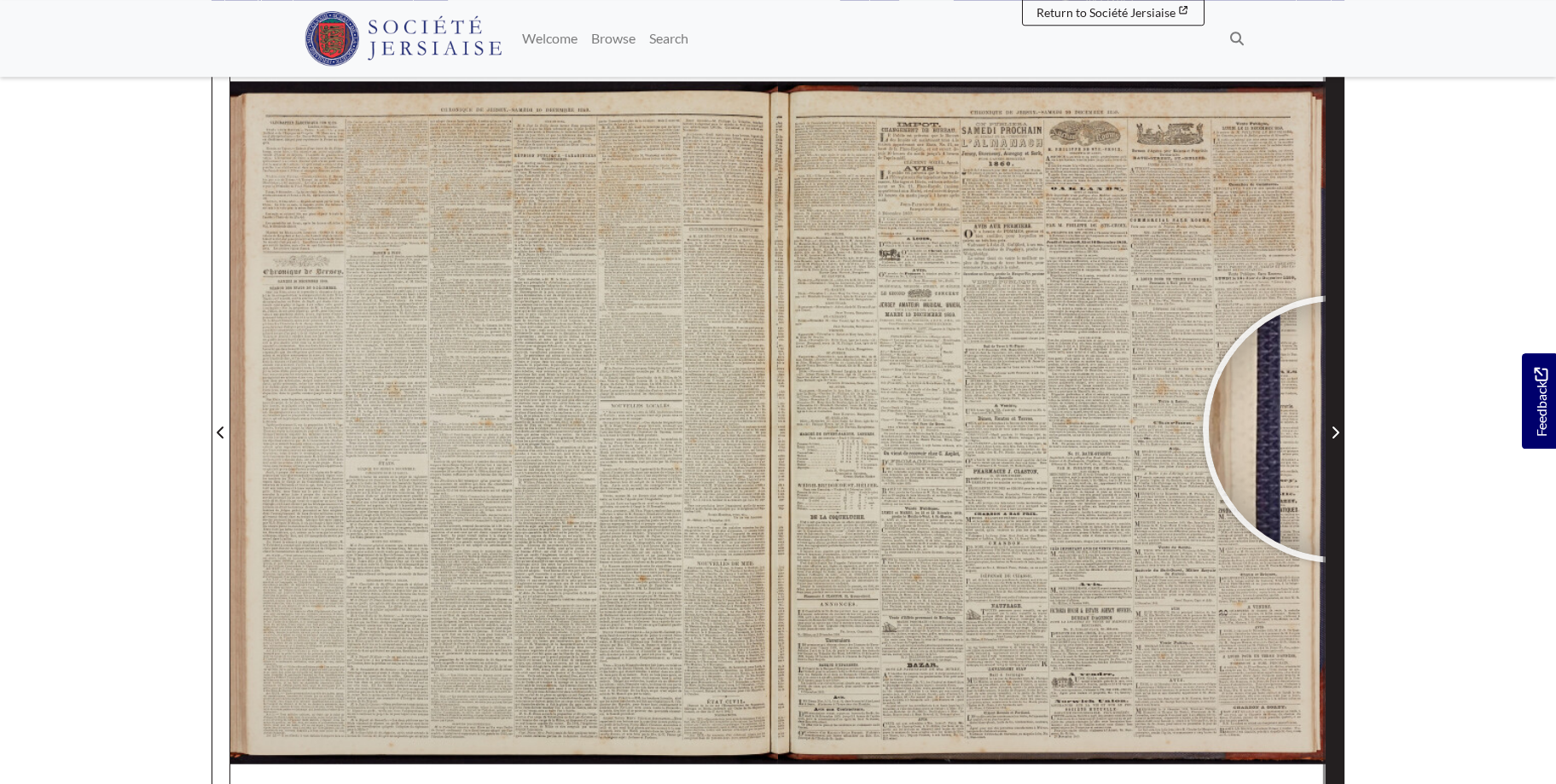
click at [1337, 429] on icon "Next Page" at bounding box center [1334, 432] width 9 height 13
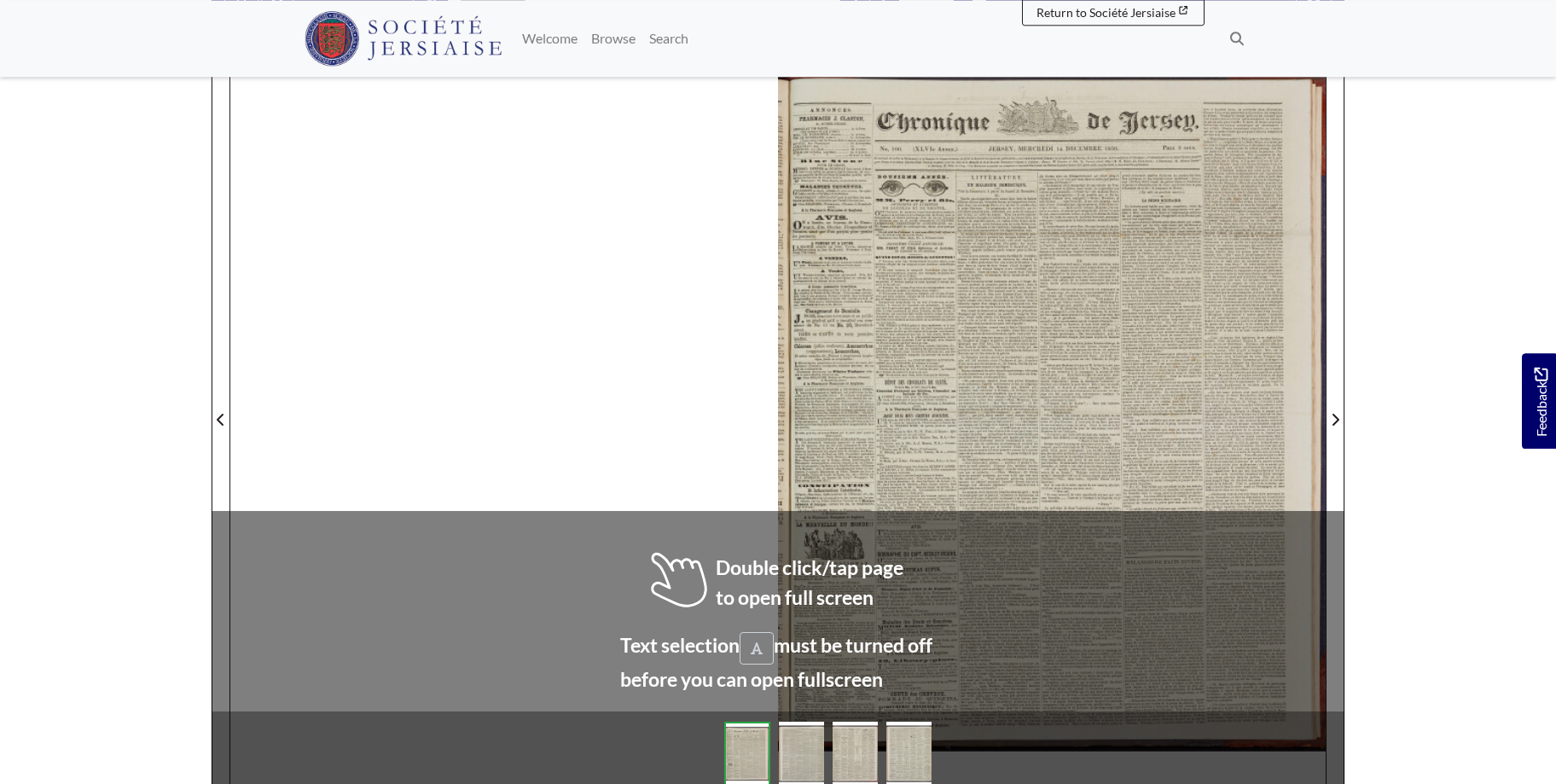
scroll to position [247, 0]
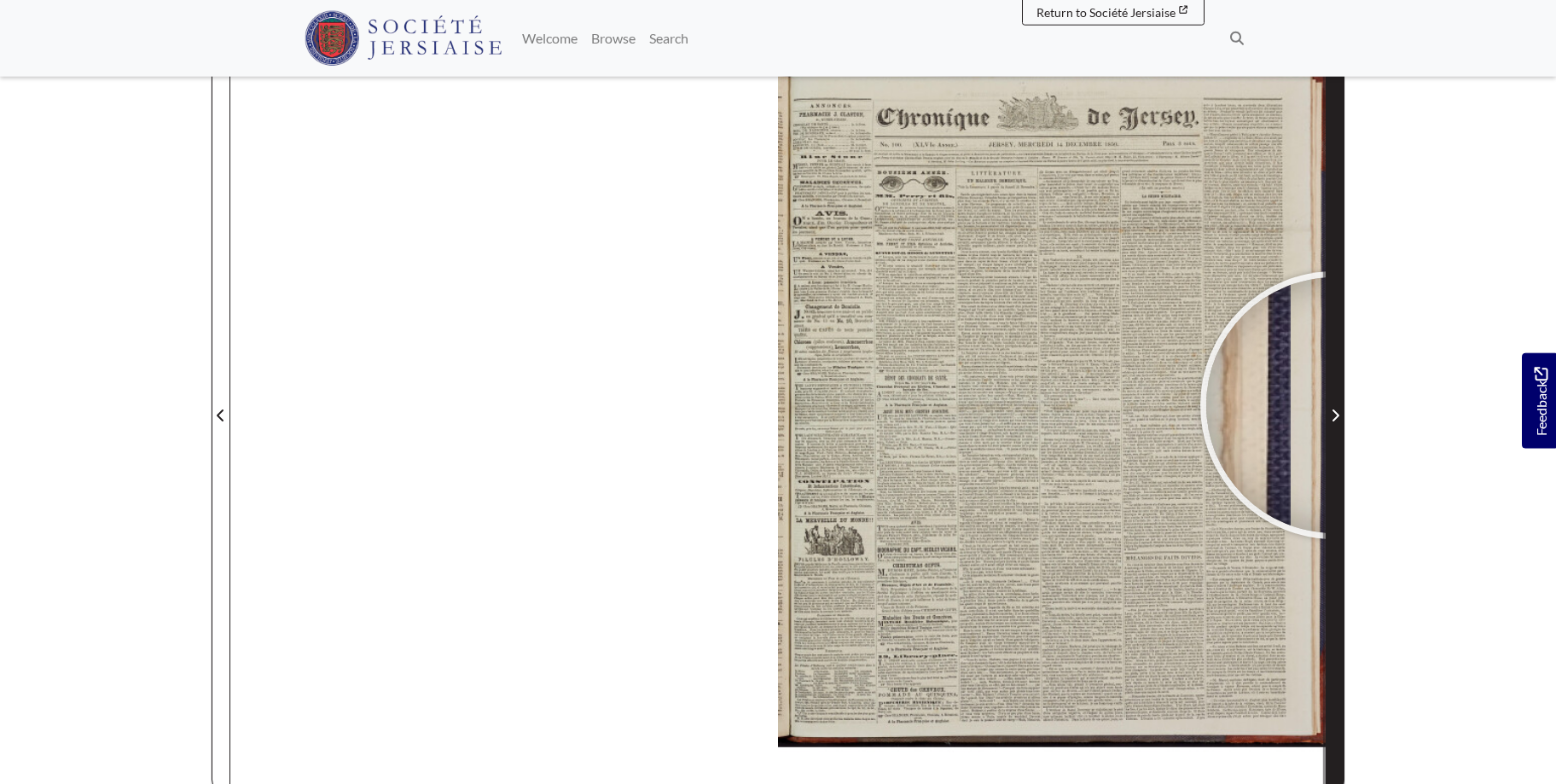
click at [1334, 405] on span "Next Page" at bounding box center [1335, 405] width 17 height 773
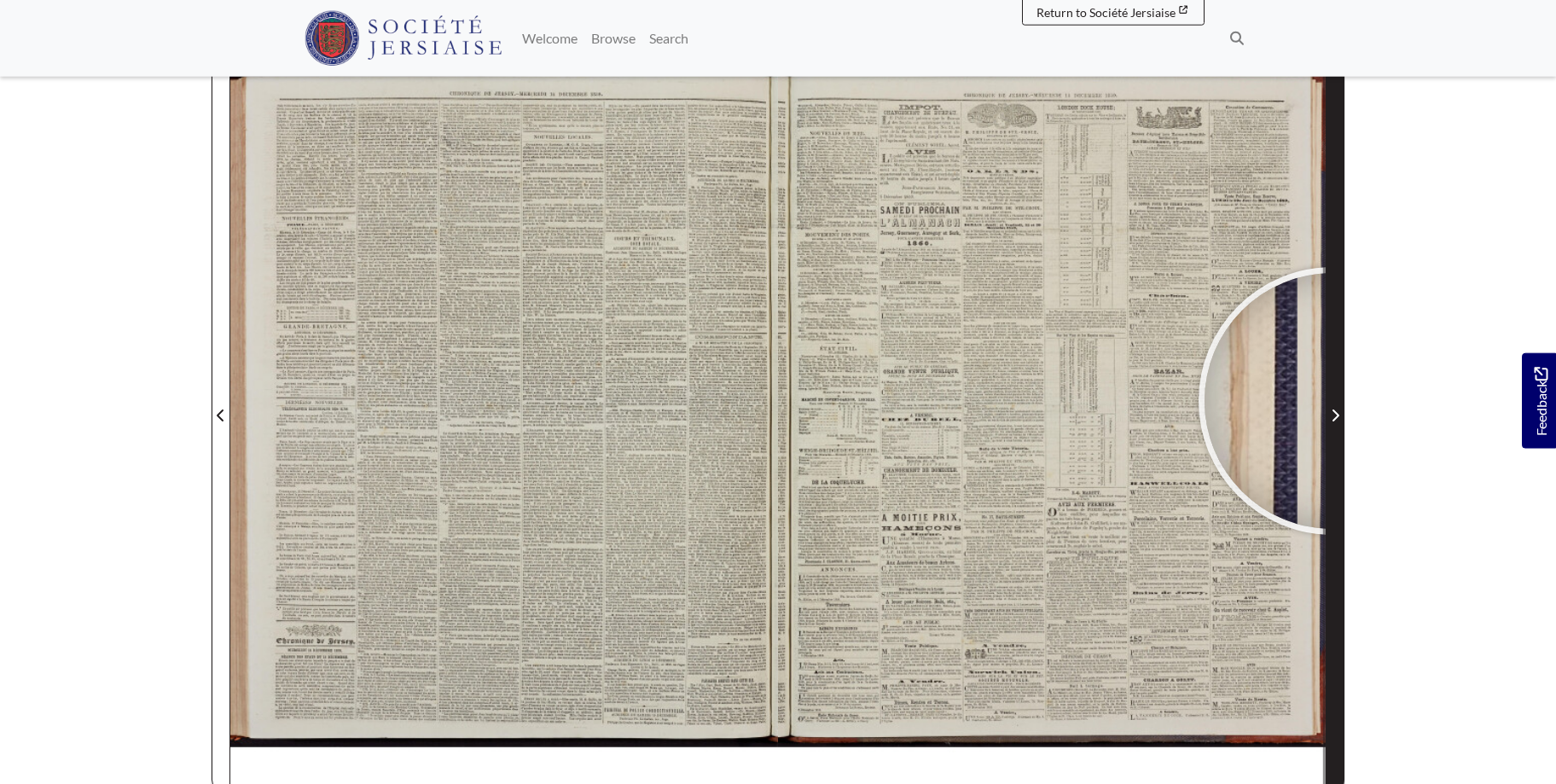
click at [1332, 401] on span "Next Page" at bounding box center [1335, 405] width 17 height 773
